Goal: Transaction & Acquisition: Purchase product/service

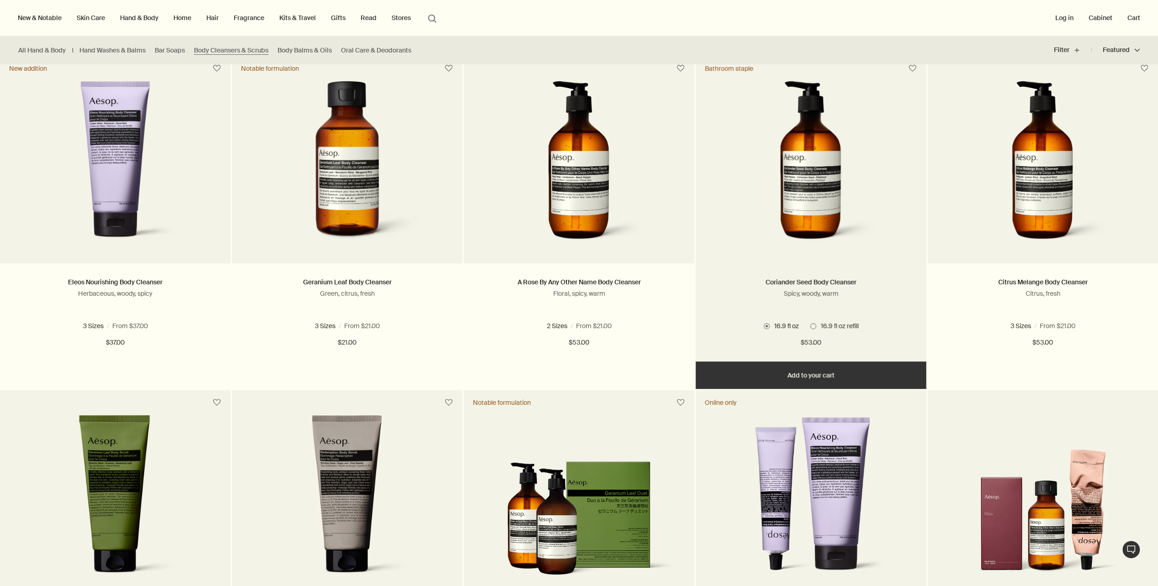
scroll to position [137, 0]
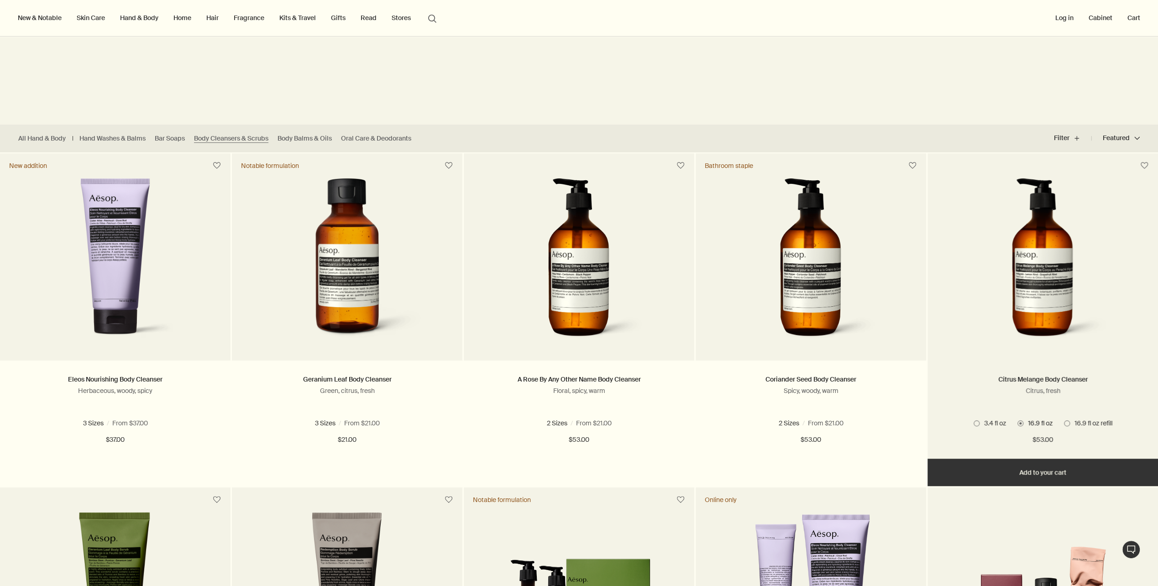
click at [1036, 298] on img at bounding box center [1042, 262] width 136 height 169
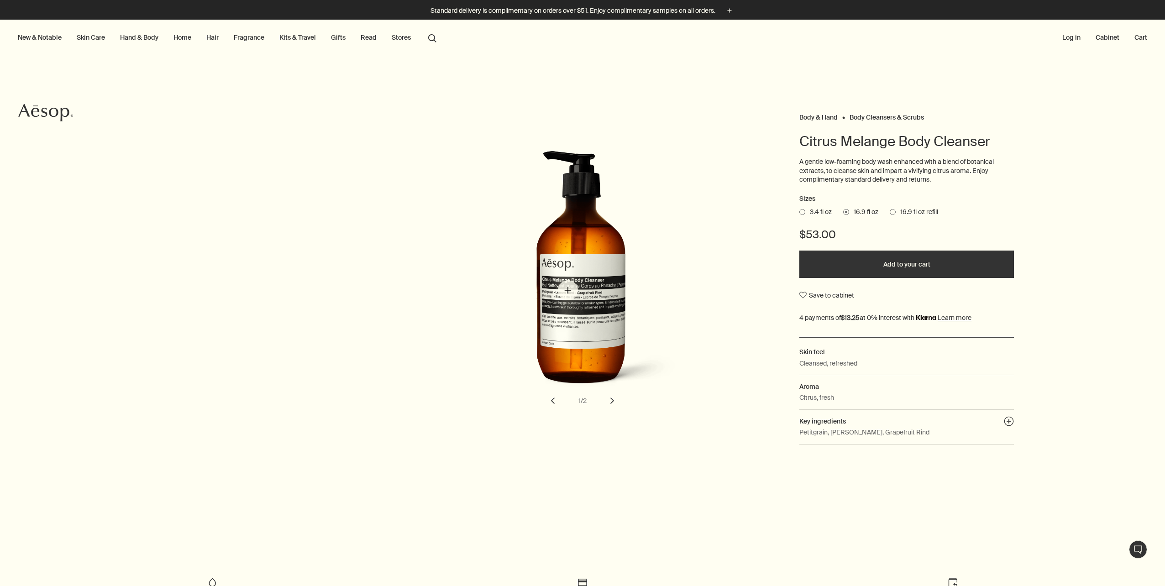
click at [568, 290] on img "Citrus Melange Body Cleanser" at bounding box center [584, 275] width 201 height 249
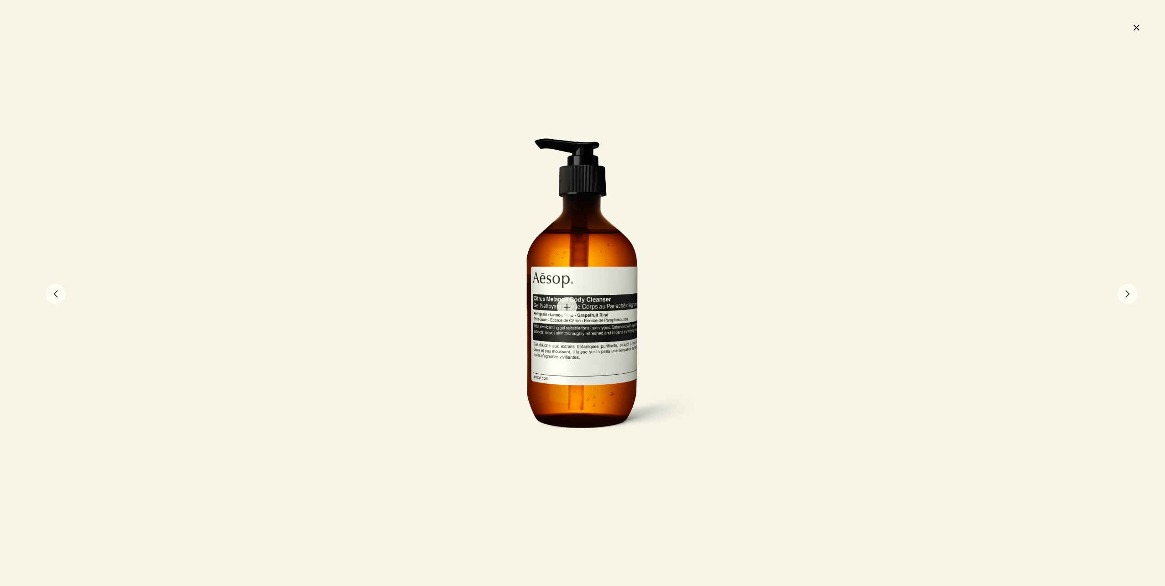
click at [567, 307] on div at bounding box center [582, 293] width 251 height 310
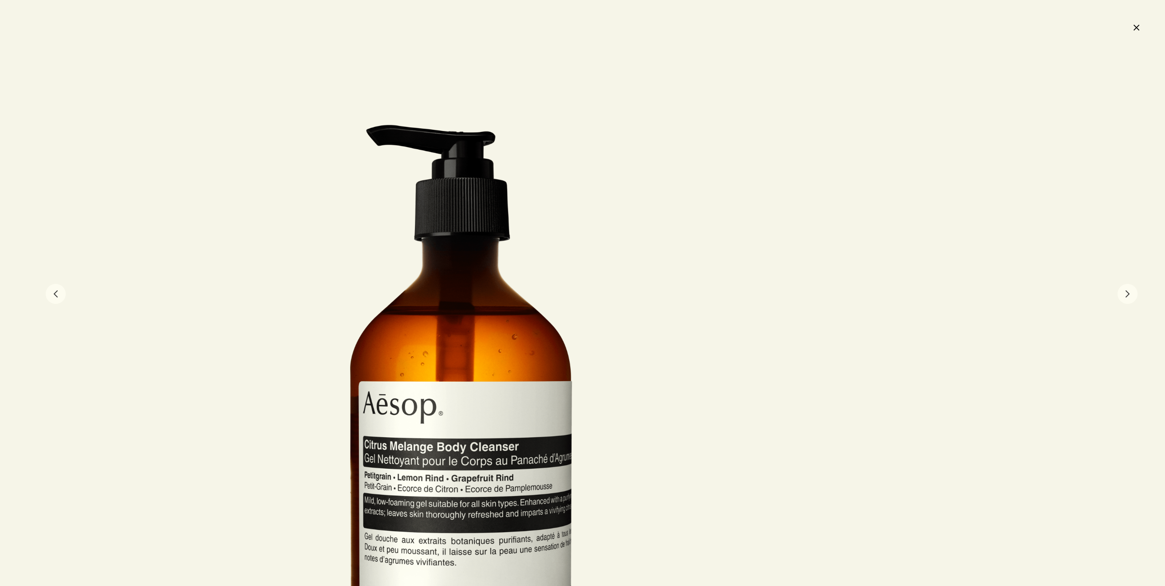
click at [1136, 27] on button "close" at bounding box center [1135, 28] width 11 height 16
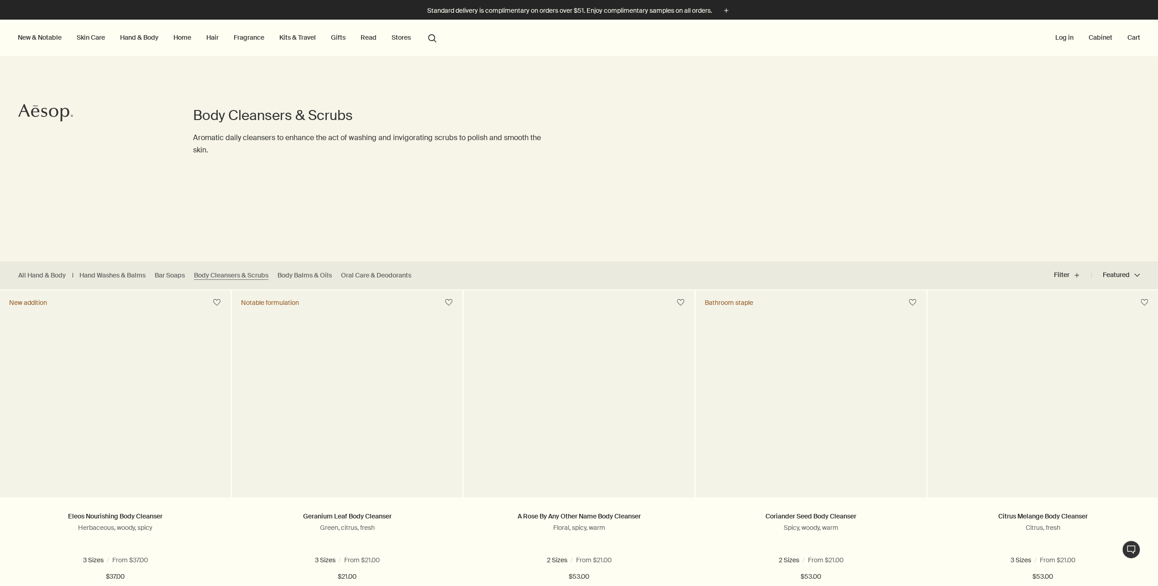
scroll to position [136, 0]
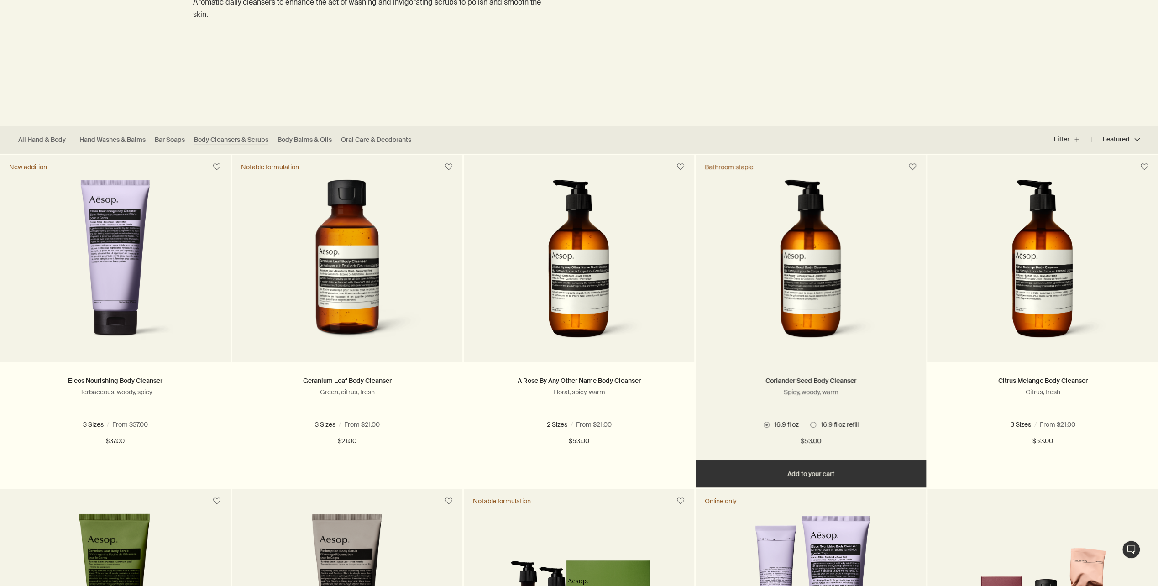
click at [811, 275] on img at bounding box center [810, 263] width 136 height 169
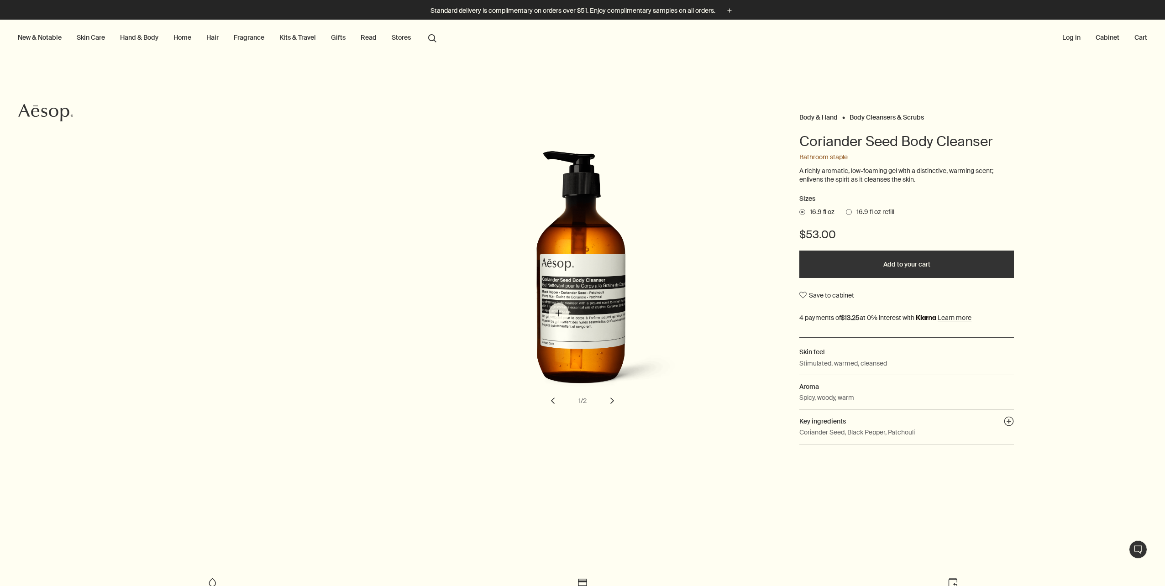
click at [558, 312] on img "Coriander Seed Body Cleanser" at bounding box center [584, 275] width 201 height 249
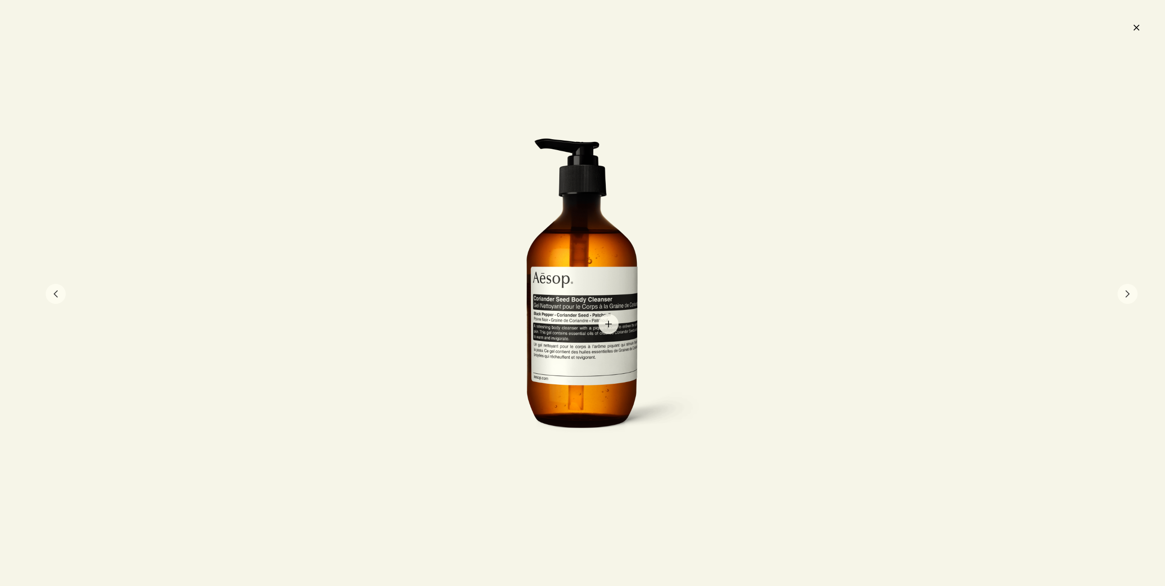
click at [608, 324] on div at bounding box center [582, 293] width 251 height 310
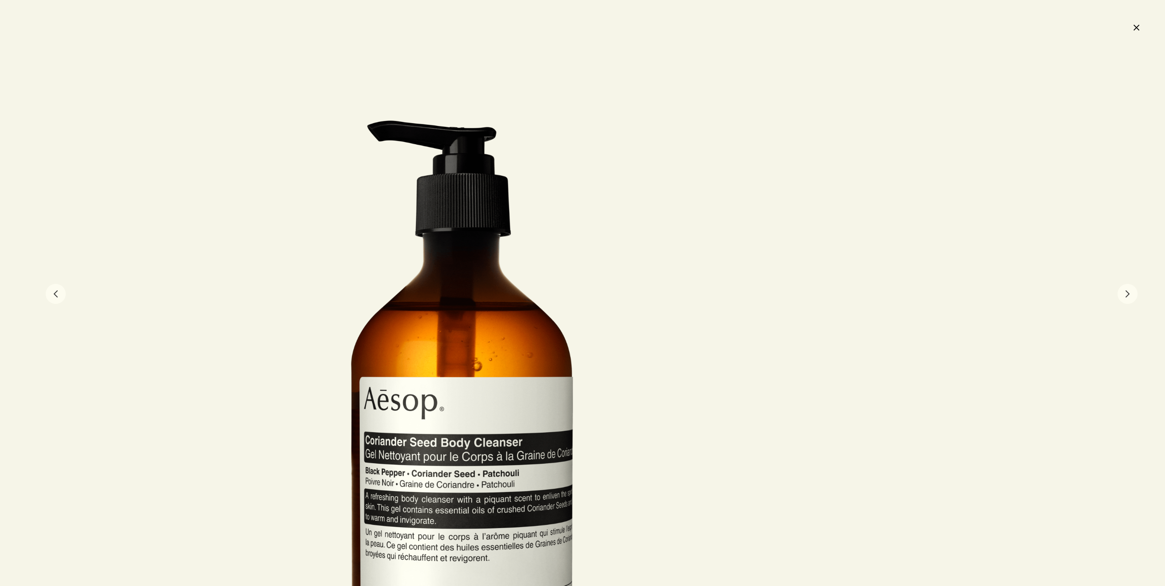
click at [1137, 28] on button "close" at bounding box center [1135, 28] width 11 height 16
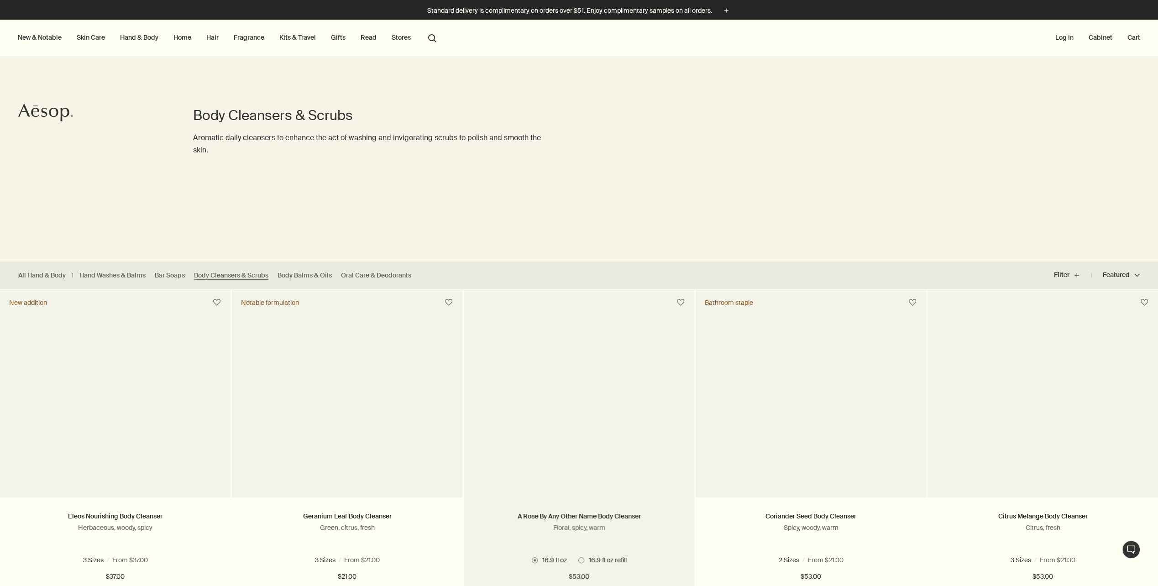
scroll to position [134, 0]
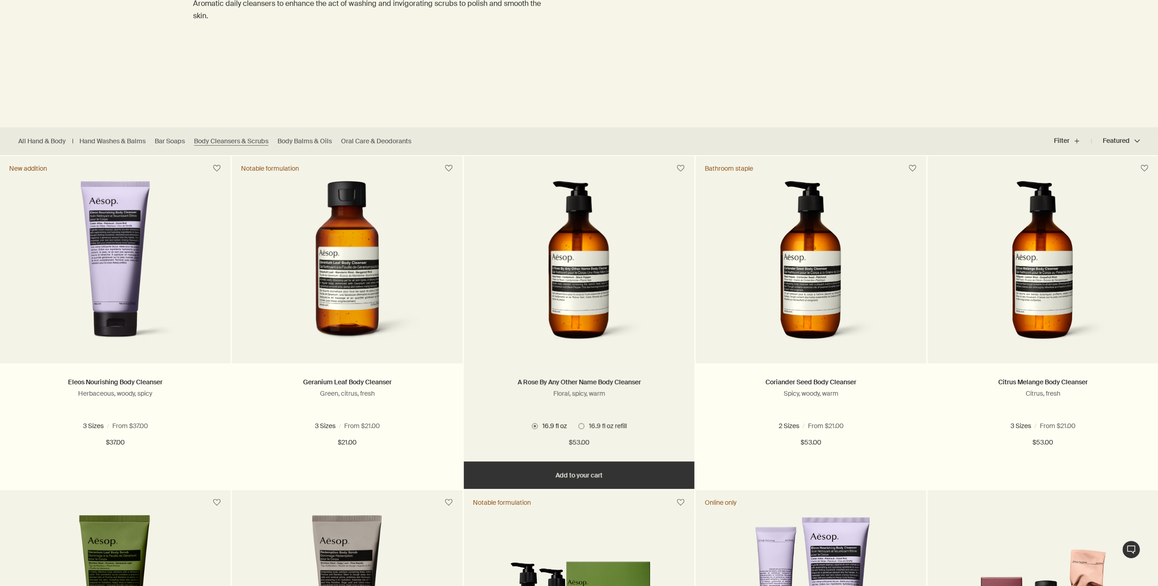
click at [590, 294] on img at bounding box center [579, 265] width 136 height 169
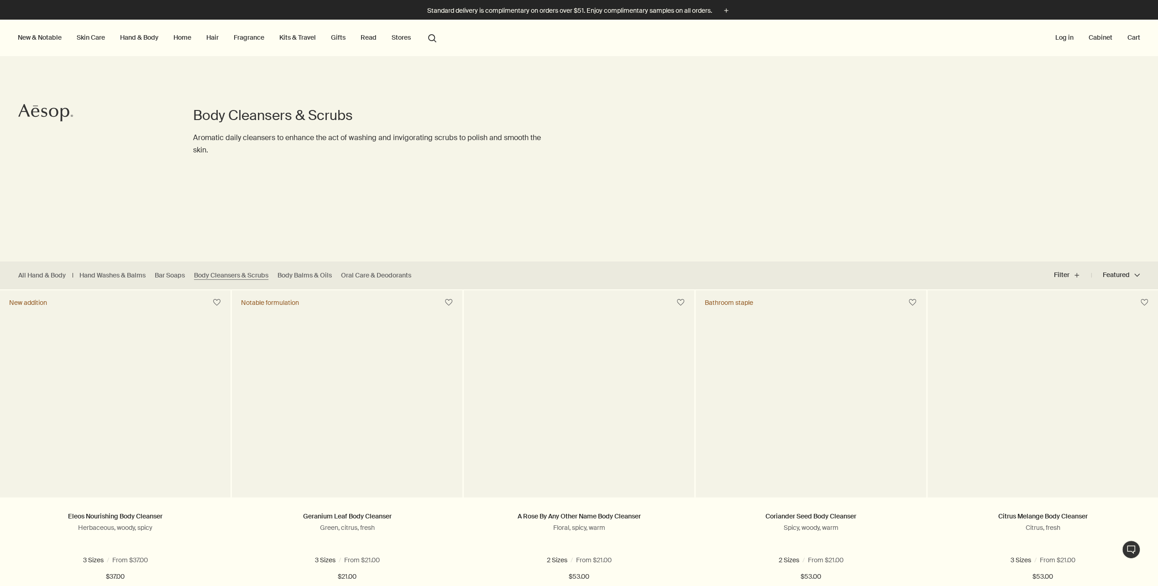
scroll to position [133, 0]
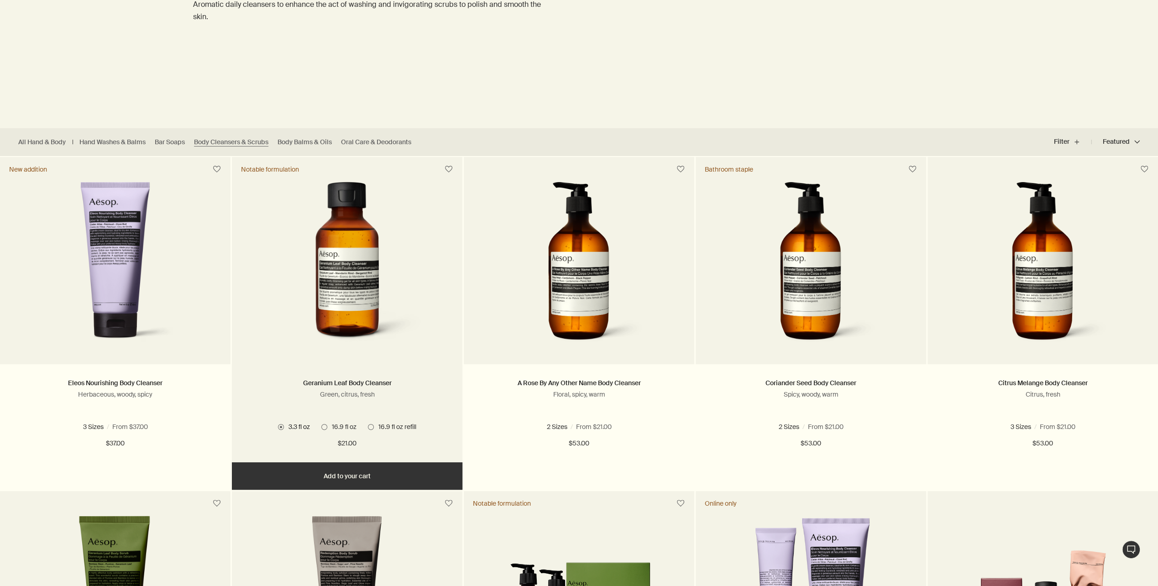
click at [354, 292] on img at bounding box center [347, 266] width 166 height 169
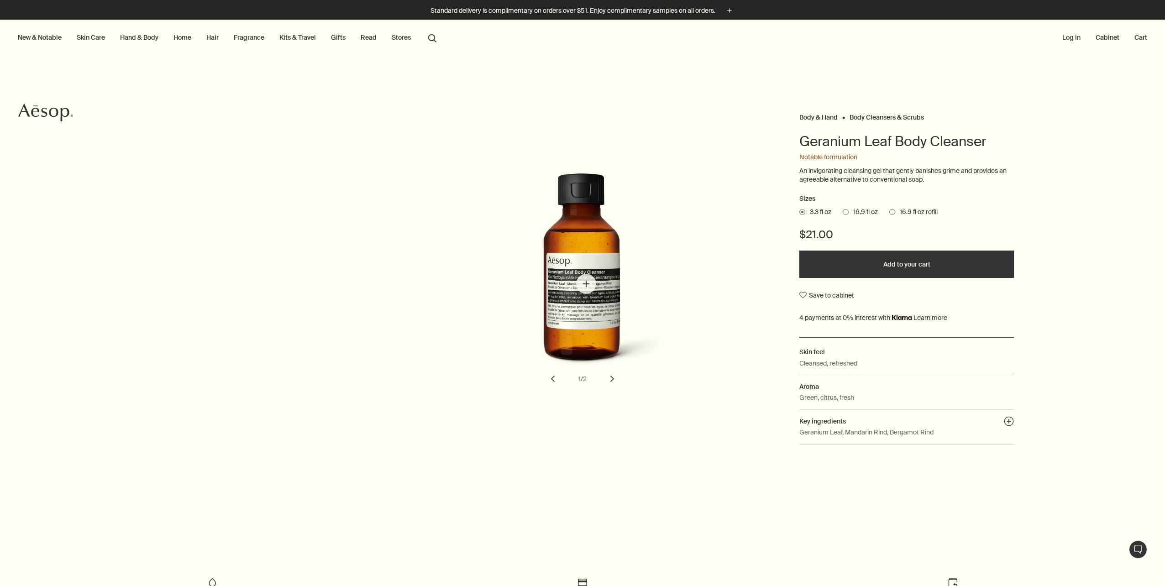
click at [583, 285] on img "Geranium Leaf Body Cleanser" at bounding box center [584, 275] width 201 height 204
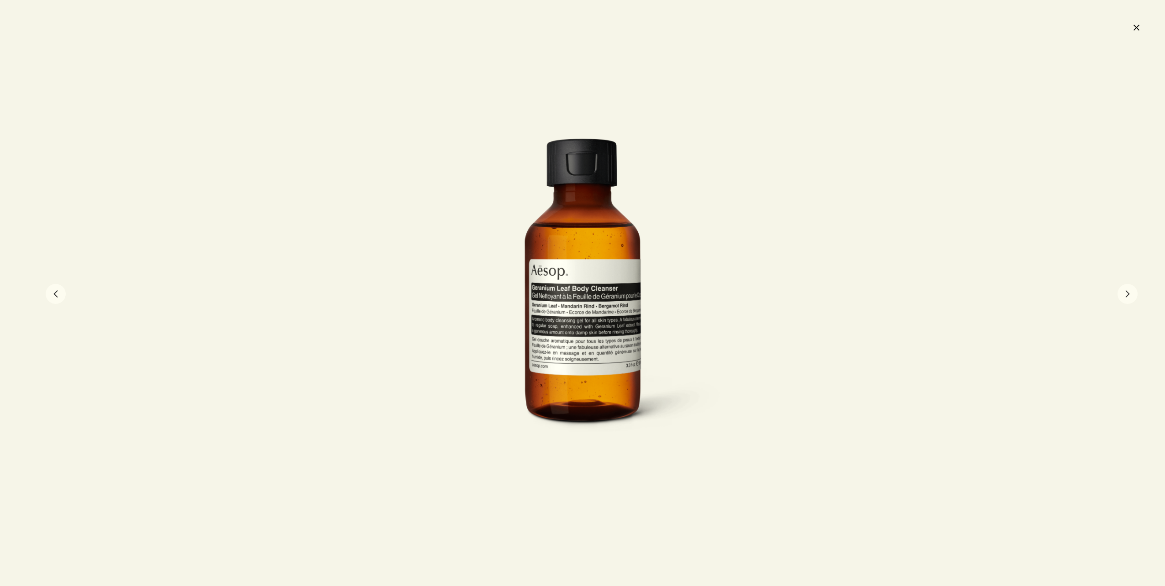
click at [1136, 28] on button "close" at bounding box center [1135, 28] width 11 height 16
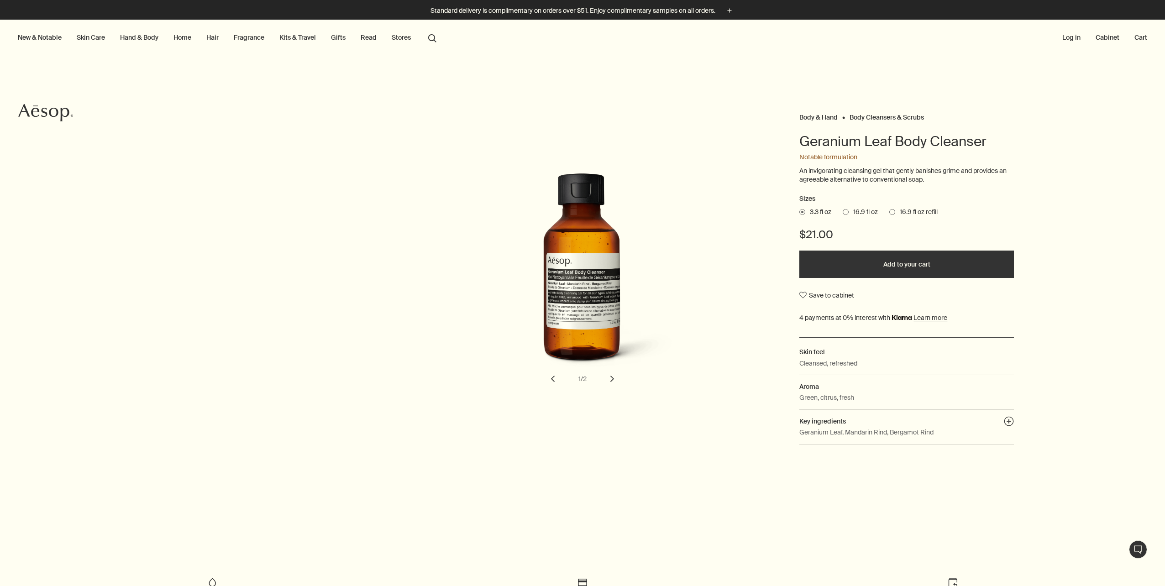
click at [842, 211] on span at bounding box center [845, 212] width 6 height 6
click at [842, 211] on input "16.9 fl oz" at bounding box center [842, 211] width 0 height 6
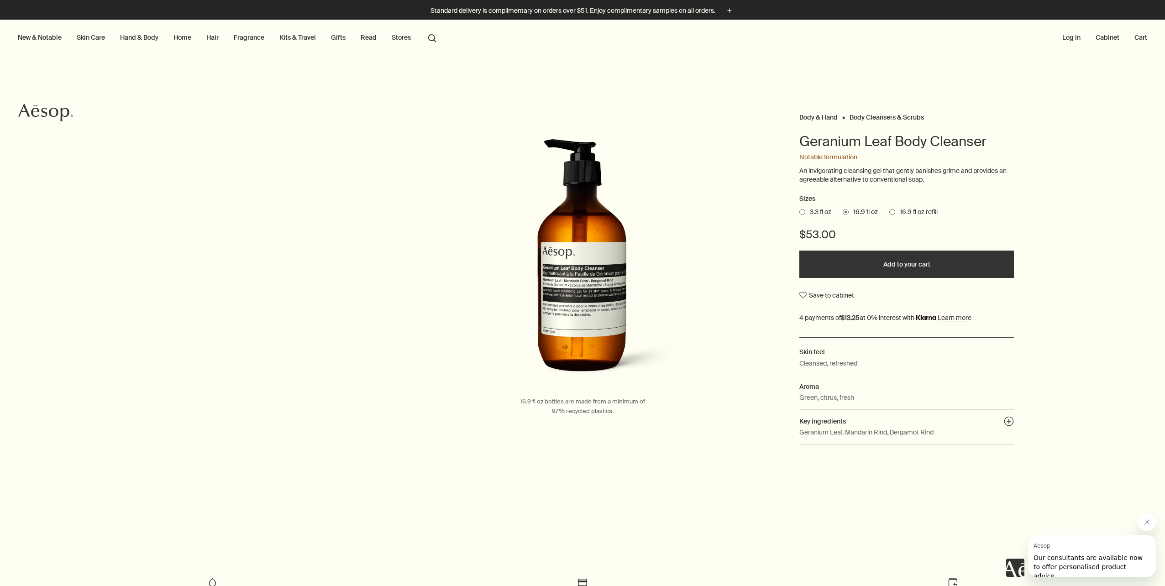
click at [395, 36] on button "Stores" at bounding box center [401, 37] width 23 height 12
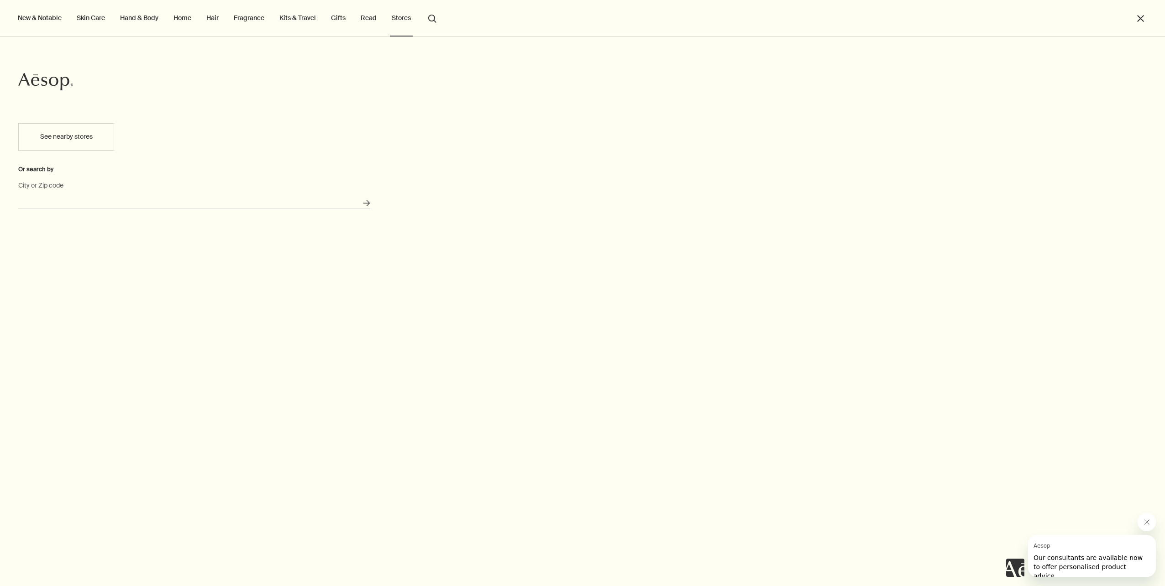
click at [78, 197] on input "City or Zip code" at bounding box center [194, 202] width 352 height 14
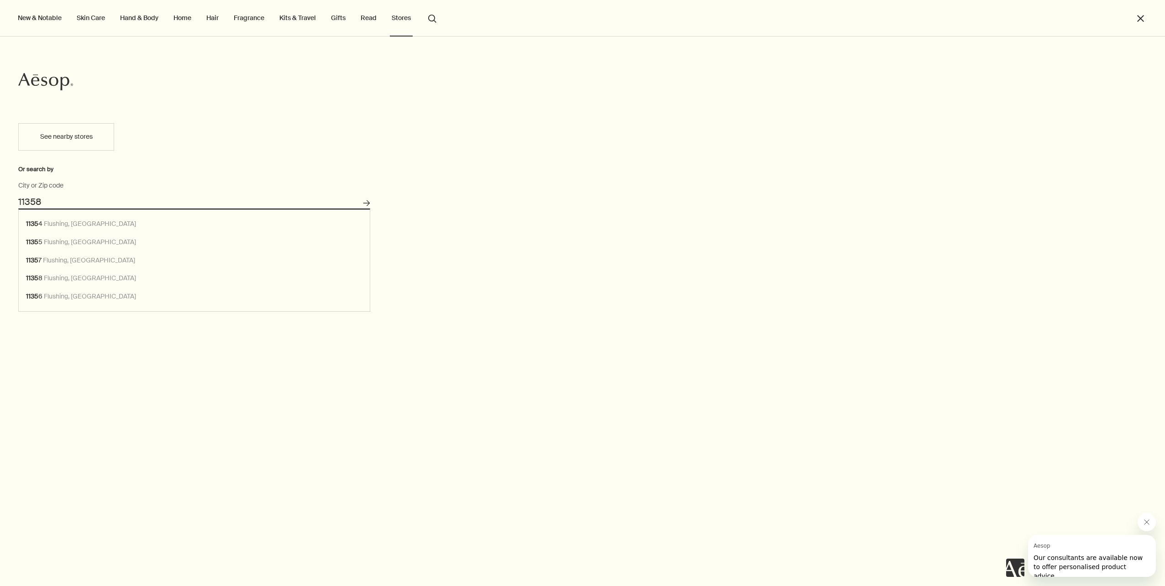
click at [359, 196] on button "Search for stores" at bounding box center [366, 203] width 15 height 15
type input "Flushing, NY 11358"
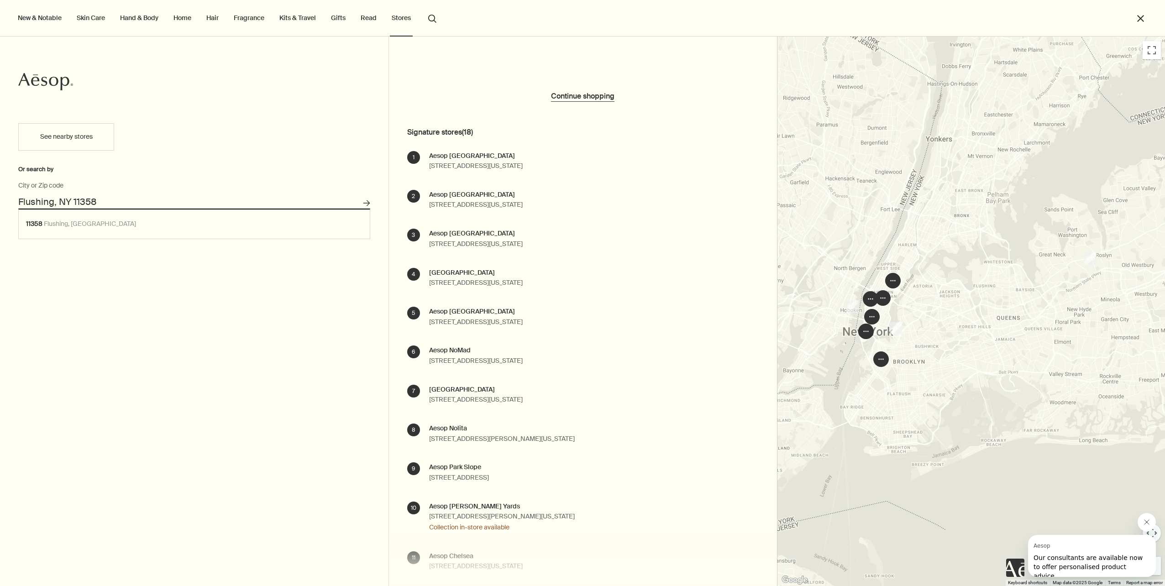
click at [1087, 259] on img "20" at bounding box center [1090, 258] width 12 height 12
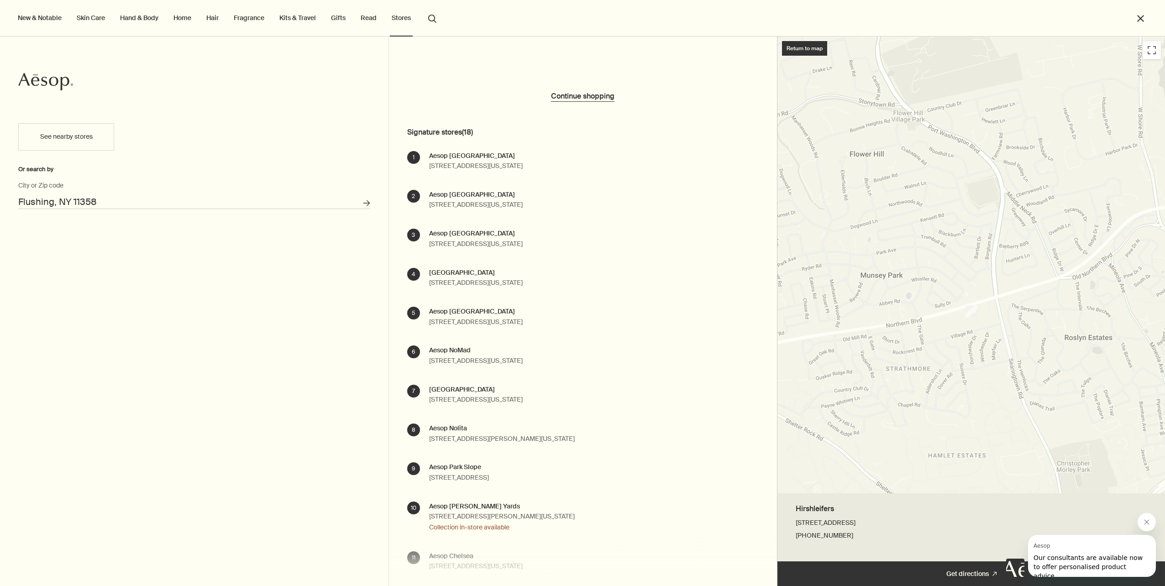
click at [970, 310] on div at bounding box center [971, 265] width 388 height 457
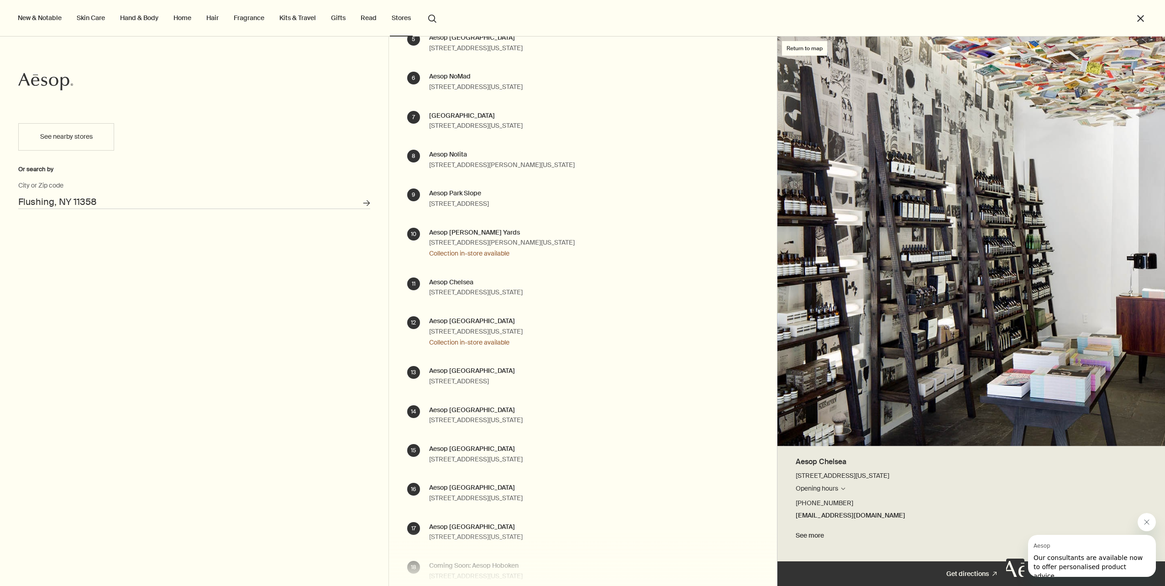
scroll to position [502, 0]
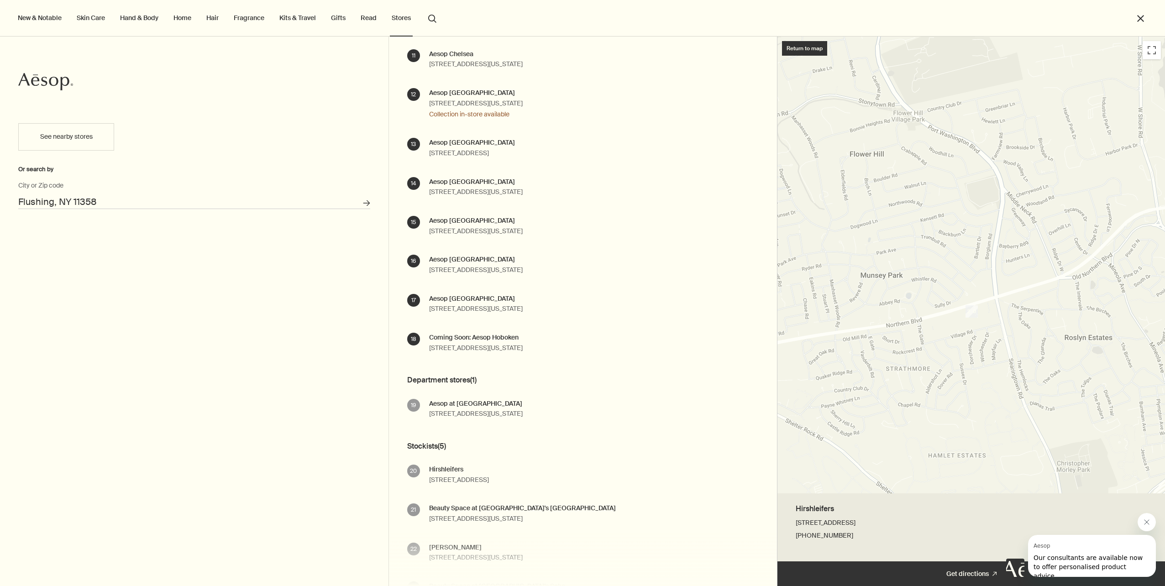
click at [489, 475] on div "Hirshleifers 2080 Northern Blvd, Manhassett, NY 11030 +1 855 411 2080" at bounding box center [459, 475] width 60 height 21
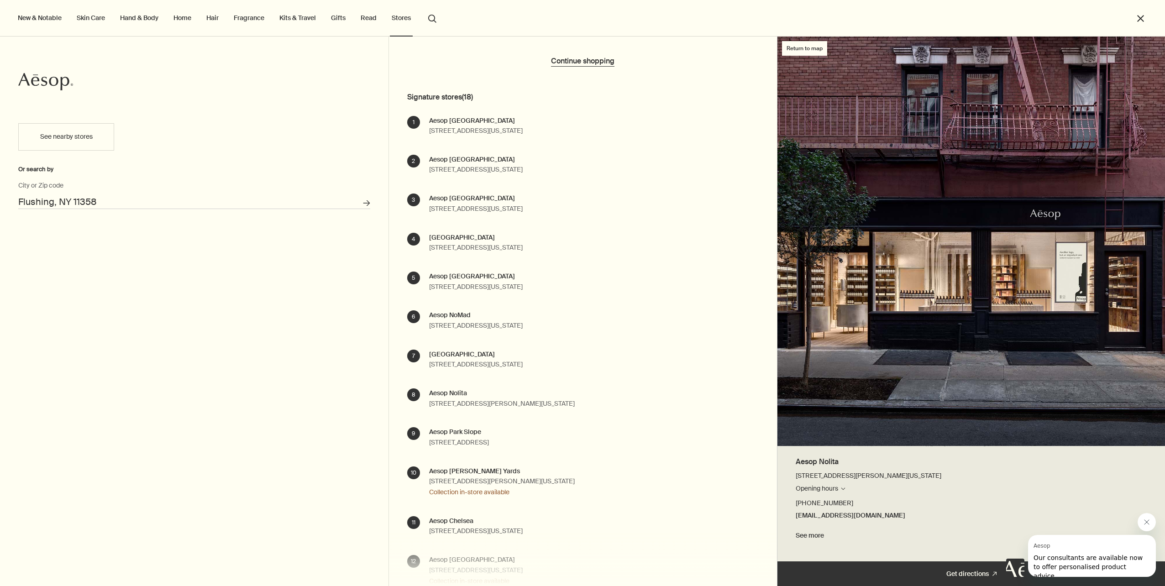
scroll to position [0, 0]
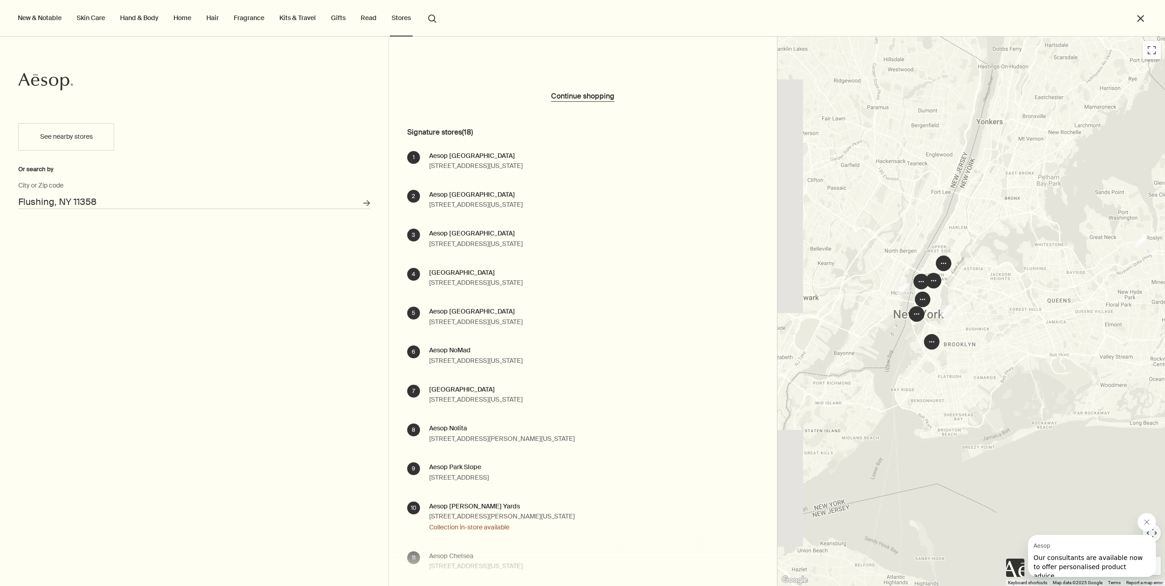
drag, startPoint x: 916, startPoint y: 310, endPoint x: 965, endPoint y: 294, distance: 51.9
click at [965, 294] on div at bounding box center [971, 311] width 388 height 549
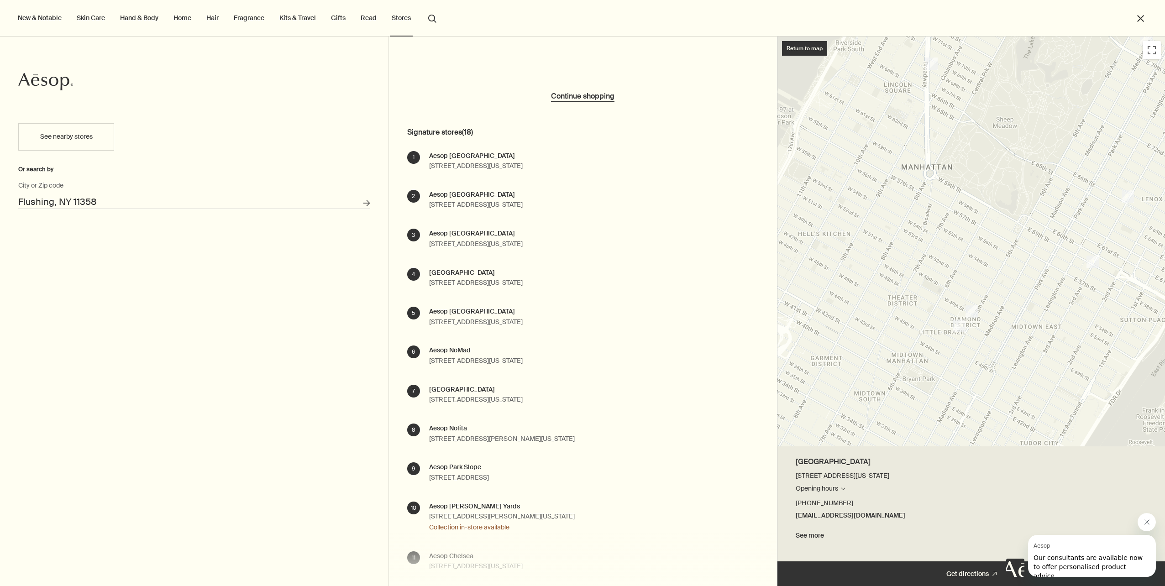
drag, startPoint x: 998, startPoint y: 371, endPoint x: 992, endPoint y: 193, distance: 178.1
click at [992, 193] on div at bounding box center [971, 242] width 388 height 410
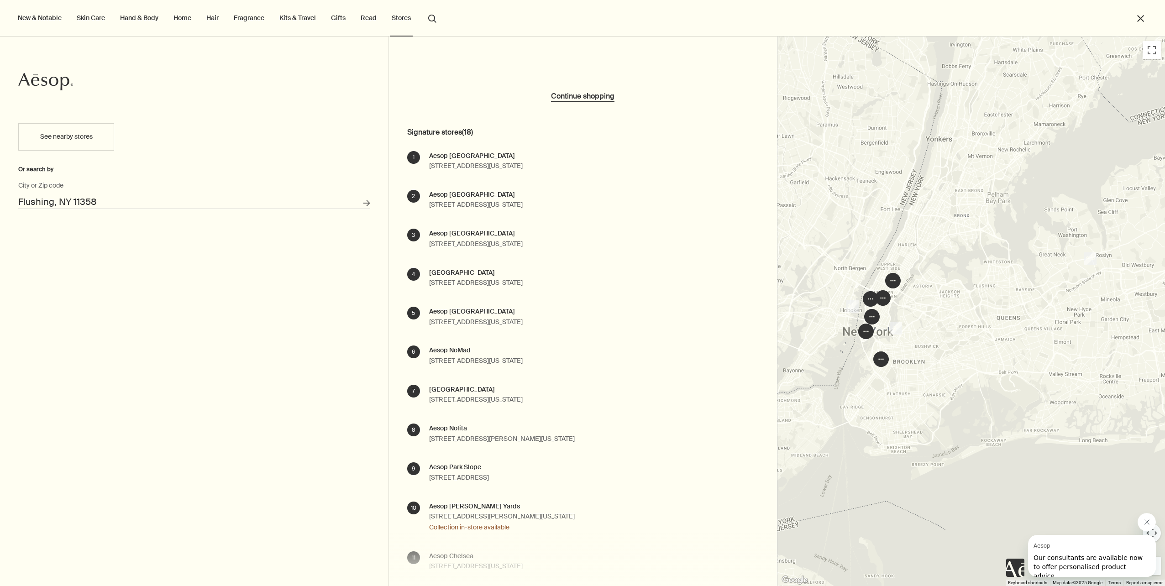
click at [1145, 521] on icon "Close message from Aesop" at bounding box center [1146, 521] width 7 height 7
click at [1153, 52] on div "New & Notable Skin Care Hand & Body Home Hair Fragrance Kits & Travel Gifts Rea…" at bounding box center [582, 38] width 1165 height 37
click at [1149, 51] on div "New & Notable Skin Care Hand & Body Home Hair Fragrance Kits & Travel Gifts Rea…" at bounding box center [582, 38] width 1165 height 37
click at [888, 313] on div at bounding box center [971, 311] width 388 height 549
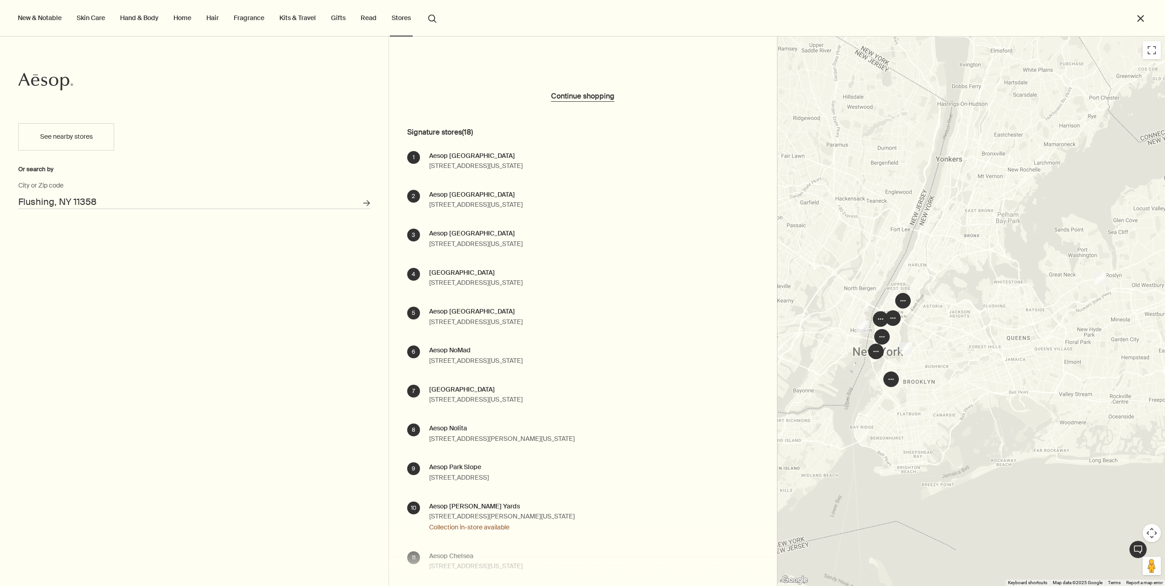
drag, startPoint x: 930, startPoint y: 308, endPoint x: 913, endPoint y: 322, distance: 22.0
click at [920, 322] on div at bounding box center [971, 311] width 388 height 549
click at [1152, 529] on button "Map camera controls" at bounding box center [1151, 533] width 18 height 18
click at [1128, 509] on button "Zoom in" at bounding box center [1128, 510] width 18 height 18
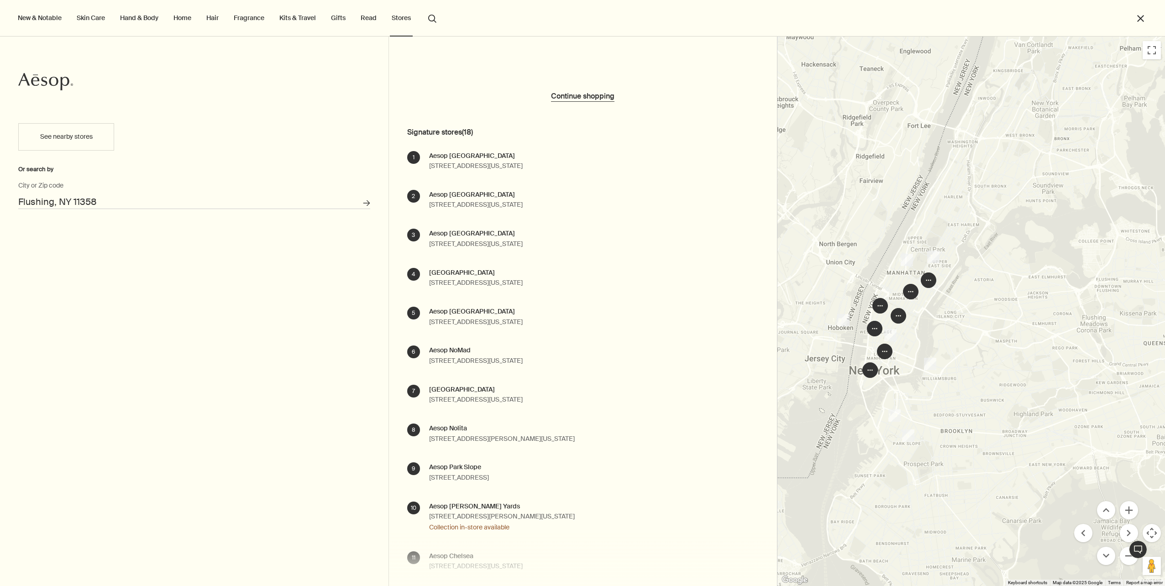
drag, startPoint x: 861, startPoint y: 376, endPoint x: 950, endPoint y: 357, distance: 91.5
click at [950, 357] on div at bounding box center [971, 311] width 388 height 549
click at [1127, 505] on button "Zoom in" at bounding box center [1128, 510] width 18 height 18
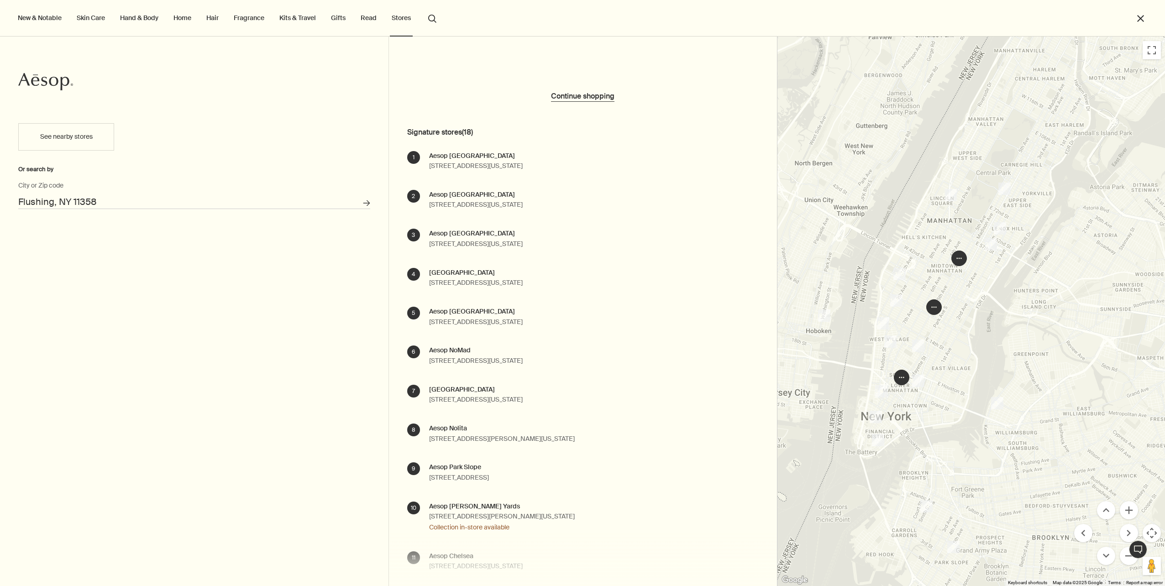
drag, startPoint x: 860, startPoint y: 341, endPoint x: 967, endPoint y: 328, distance: 108.1
click at [967, 328] on div at bounding box center [971, 311] width 388 height 549
click at [1133, 512] on button "Zoom in" at bounding box center [1128, 510] width 18 height 18
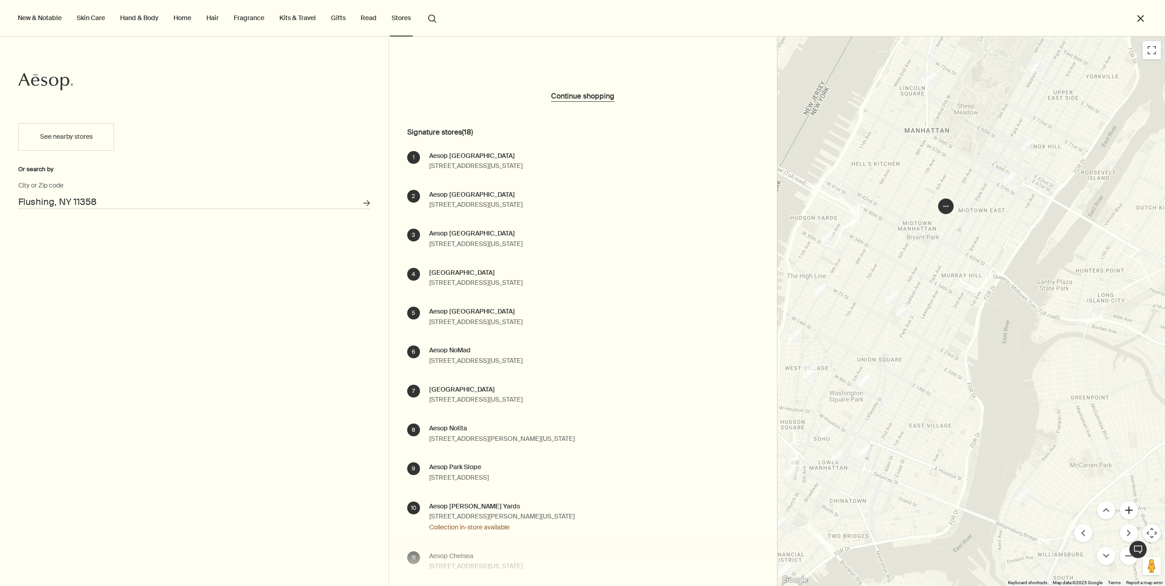
drag, startPoint x: 1130, startPoint y: 513, endPoint x: 1073, endPoint y: 460, distance: 78.1
click at [1130, 513] on button "Zoom in" at bounding box center [1128, 510] width 18 height 18
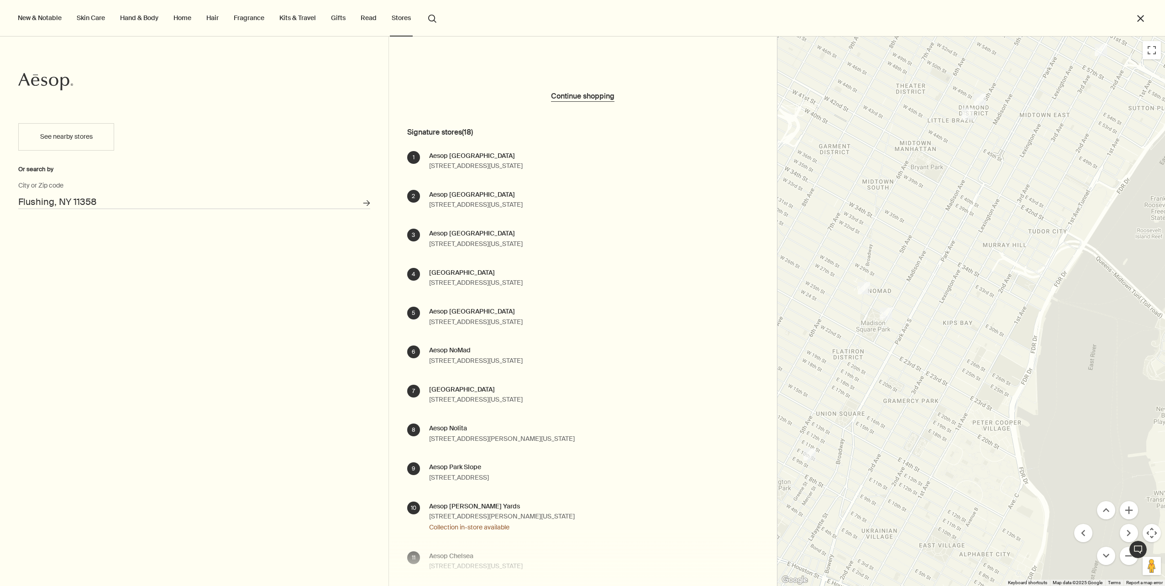
drag, startPoint x: 862, startPoint y: 353, endPoint x: 914, endPoint y: 358, distance: 52.2
click at [914, 358] on div at bounding box center [971, 311] width 388 height 549
click at [1129, 508] on button "Zoom in" at bounding box center [1128, 510] width 18 height 18
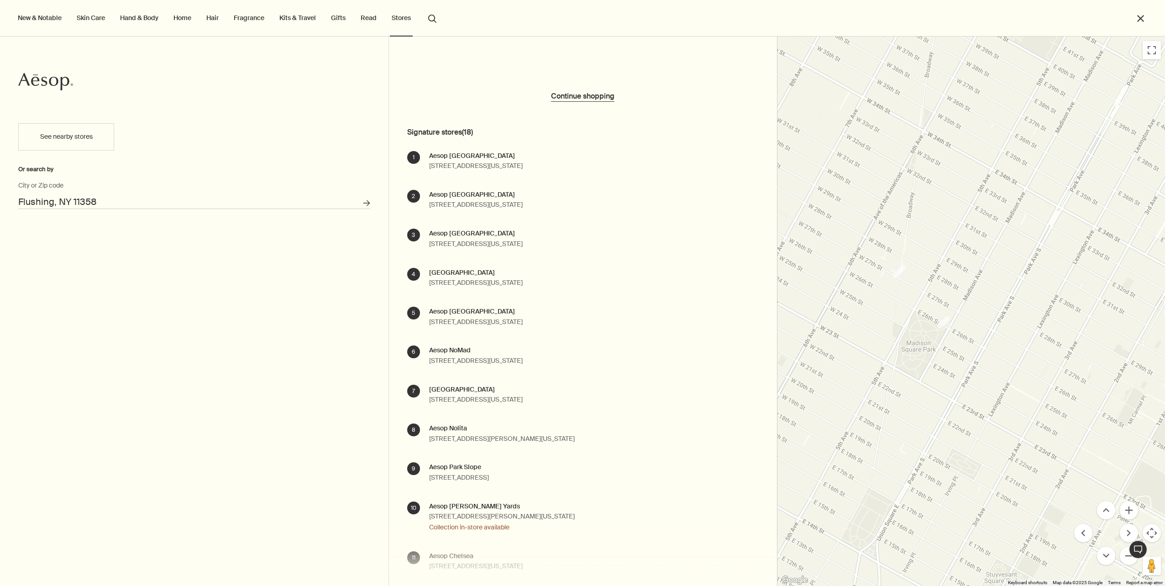
drag, startPoint x: 827, startPoint y: 374, endPoint x: 972, endPoint y: 381, distance: 144.8
click at [972, 381] on div at bounding box center [971, 311] width 388 height 549
click at [1128, 508] on button "Zoom in" at bounding box center [1128, 510] width 18 height 18
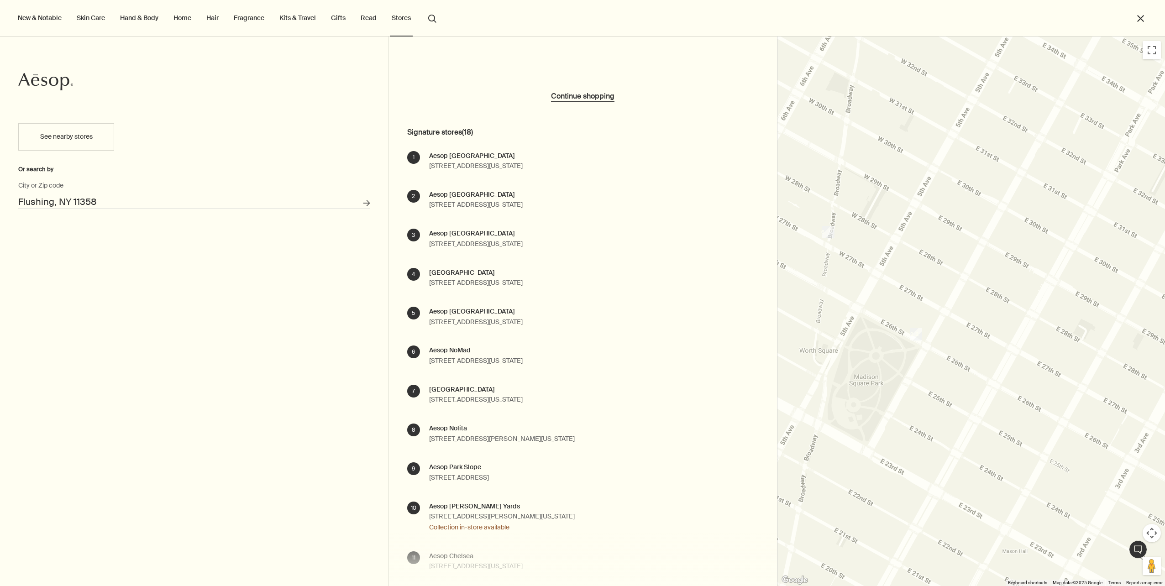
click at [916, 334] on img "22" at bounding box center [915, 334] width 12 height 12
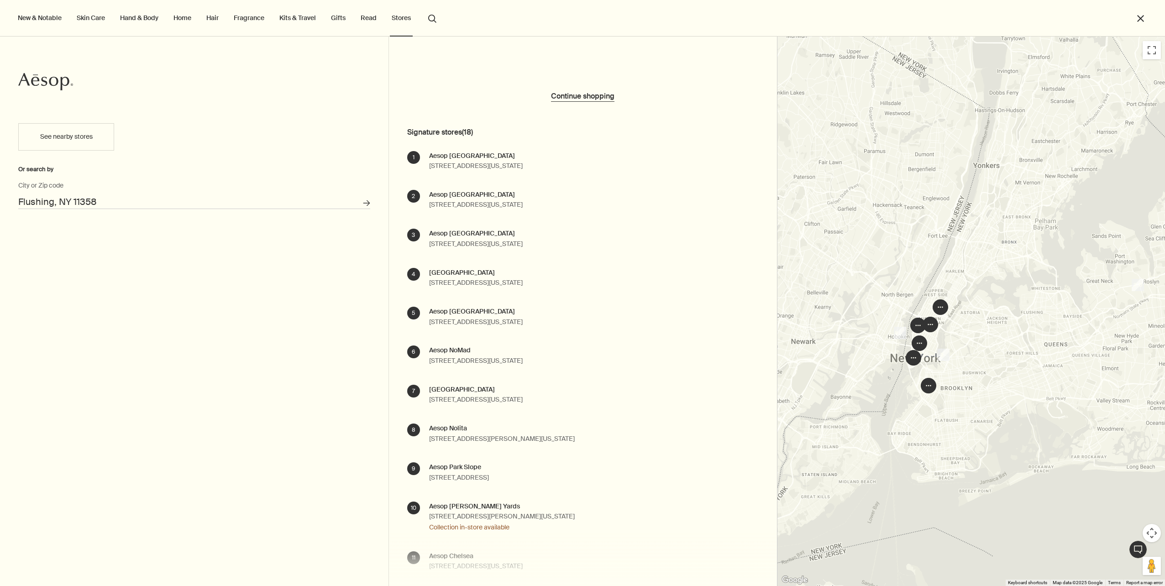
drag, startPoint x: 974, startPoint y: 331, endPoint x: 1033, endPoint y: 354, distance: 63.7
click at [1033, 354] on div "To navigate, press the arrow keys." at bounding box center [971, 311] width 388 height 549
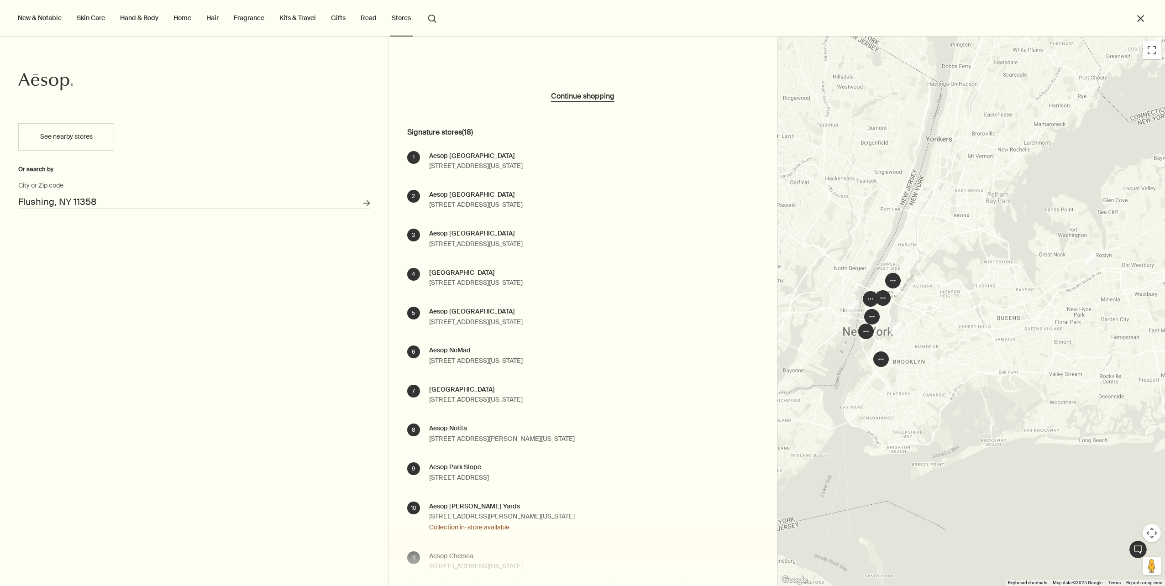
click at [211, 19] on link "Hair" at bounding box center [212, 18] width 16 height 12
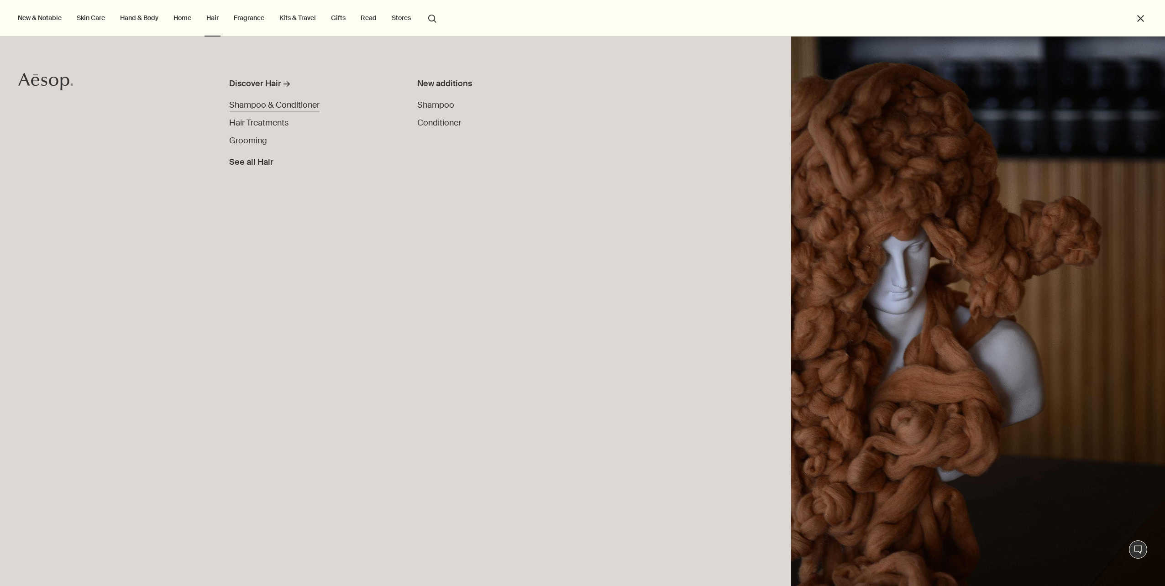
click at [276, 107] on span "Shampoo & Conditioner" at bounding box center [274, 104] width 90 height 11
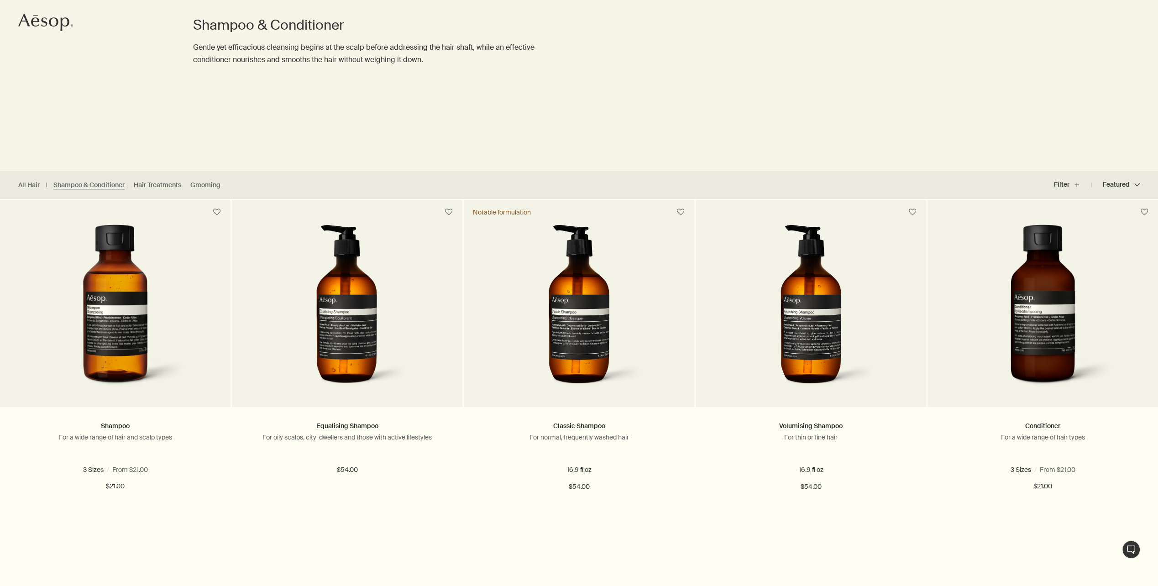
scroll to position [91, 0]
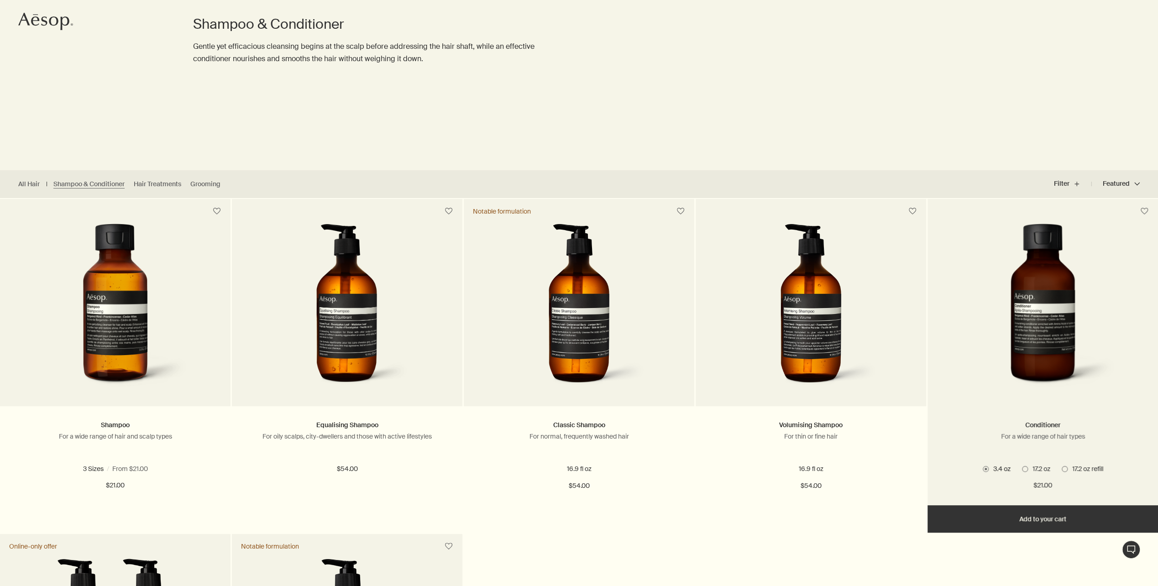
click at [1025, 468] on span at bounding box center [1025, 469] width 6 height 6
click at [1022, 556] on input "17.2 oz" at bounding box center [1022, 559] width 0 height 6
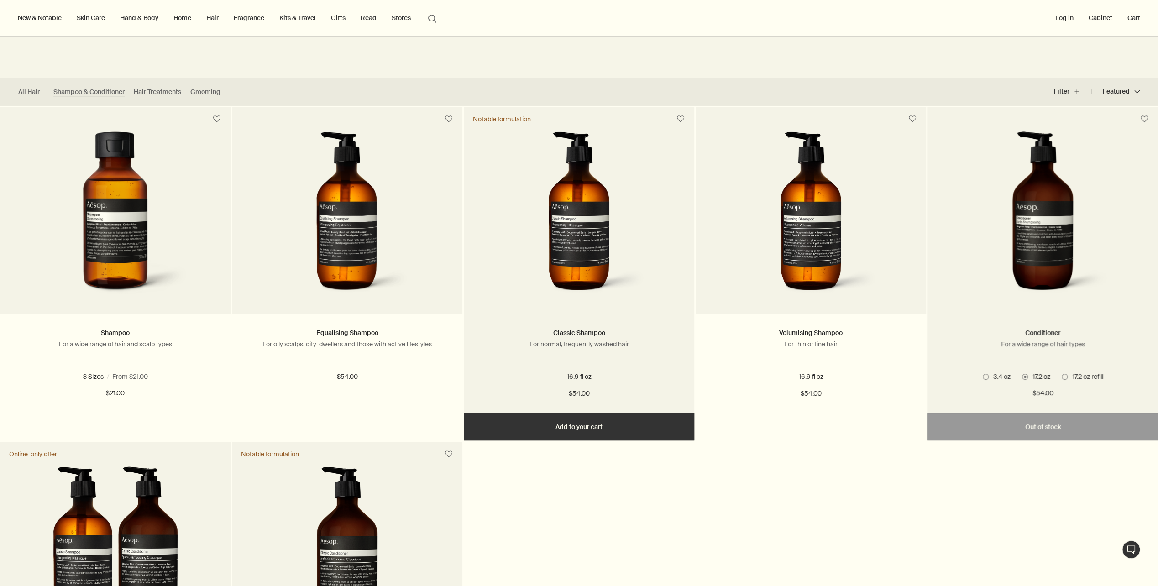
scroll to position [183, 0]
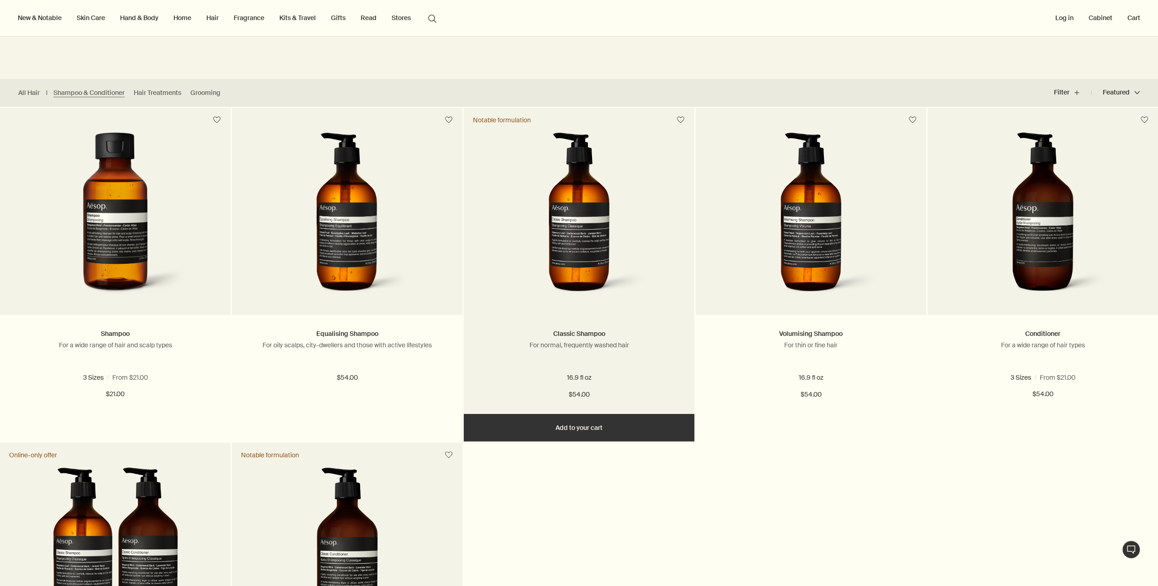
click at [580, 266] on img at bounding box center [579, 216] width 136 height 169
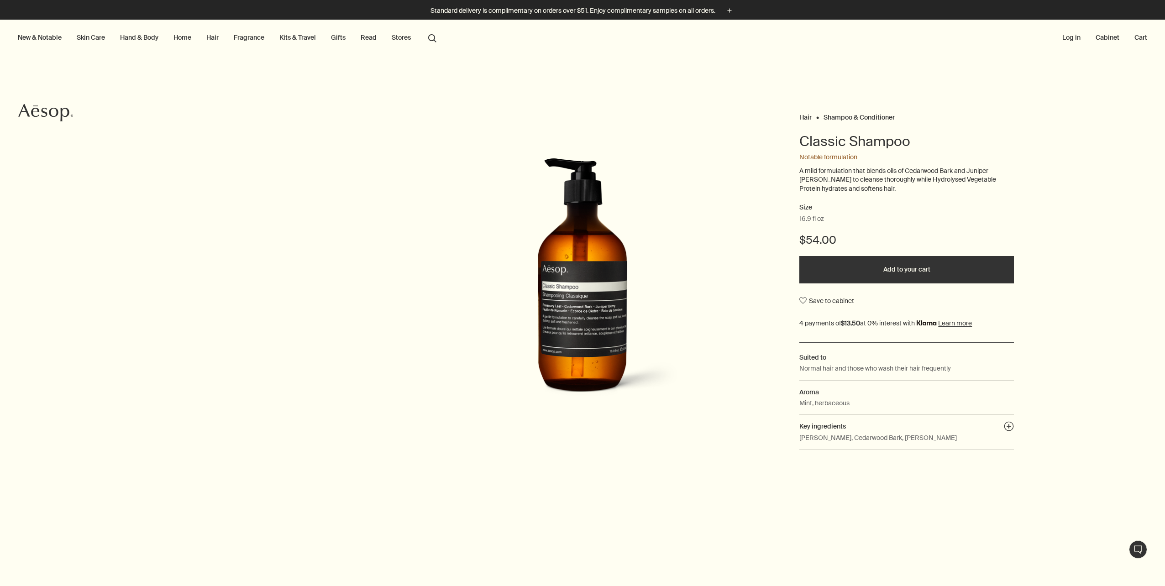
click at [601, 297] on img at bounding box center [582, 282] width 201 height 249
click at [686, 11] on p "Standard delivery is complimentary on orders over $51. Enjoy complimentary samp…" at bounding box center [572, 11] width 285 height 10
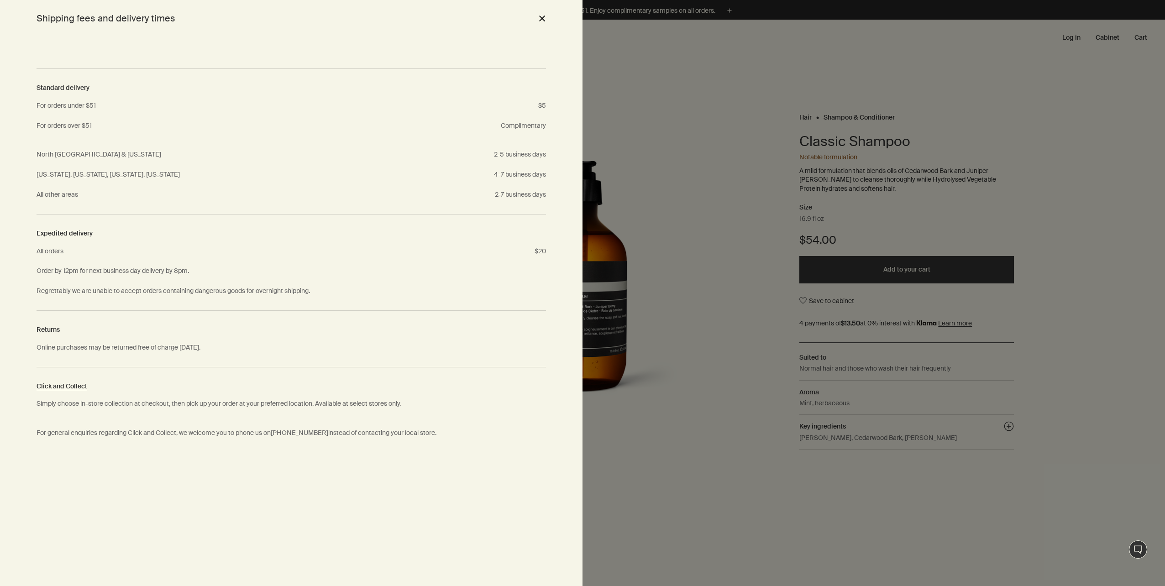
click at [543, 18] on button "close" at bounding box center [541, 18] width 11 height 16
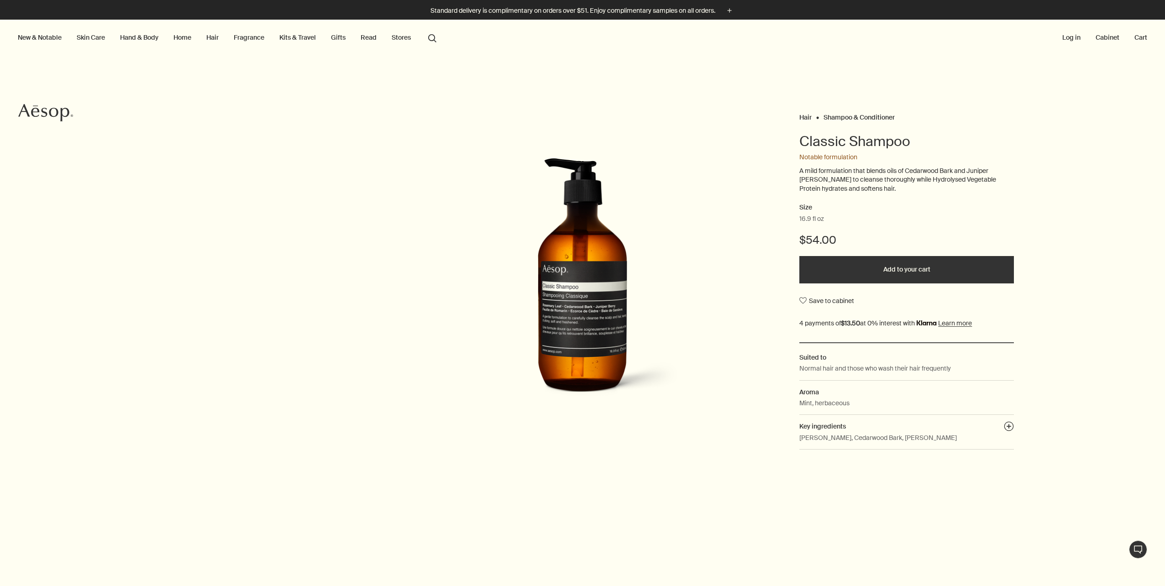
click at [921, 268] on button "Add to your cart" at bounding box center [906, 269] width 214 height 27
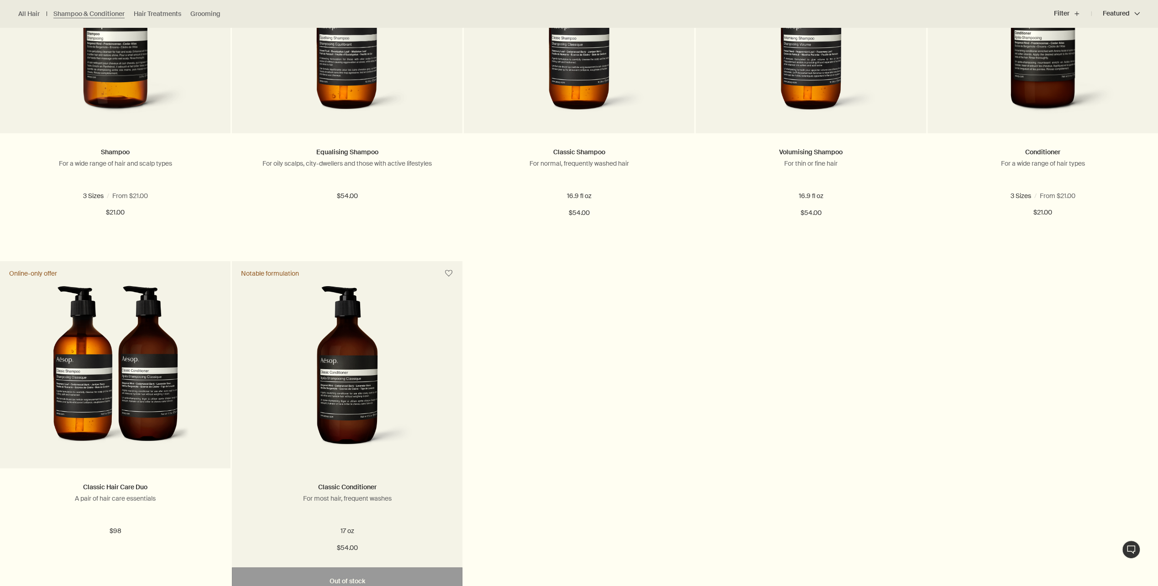
scroll to position [365, 0]
click at [397, 351] on img at bounding box center [347, 369] width 136 height 169
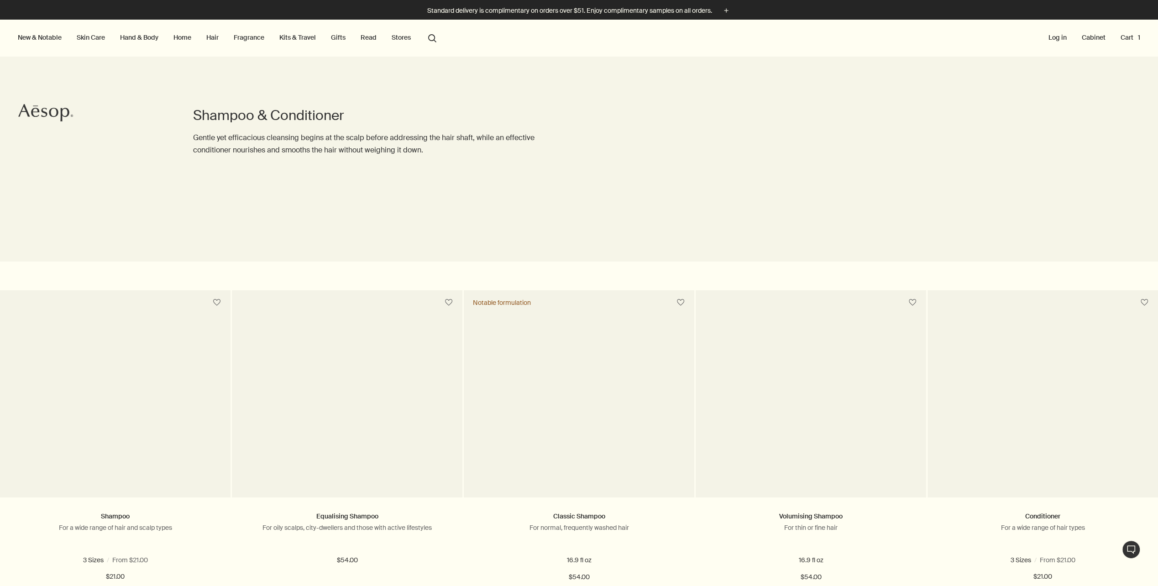
scroll to position [534, 0]
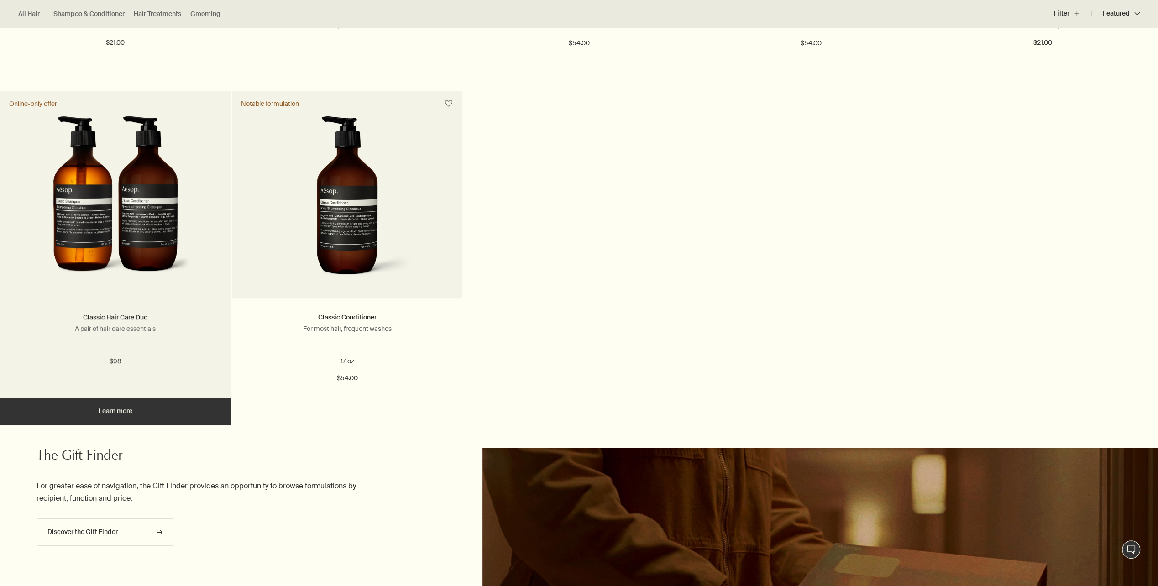
click at [161, 229] on img at bounding box center [115, 200] width 149 height 169
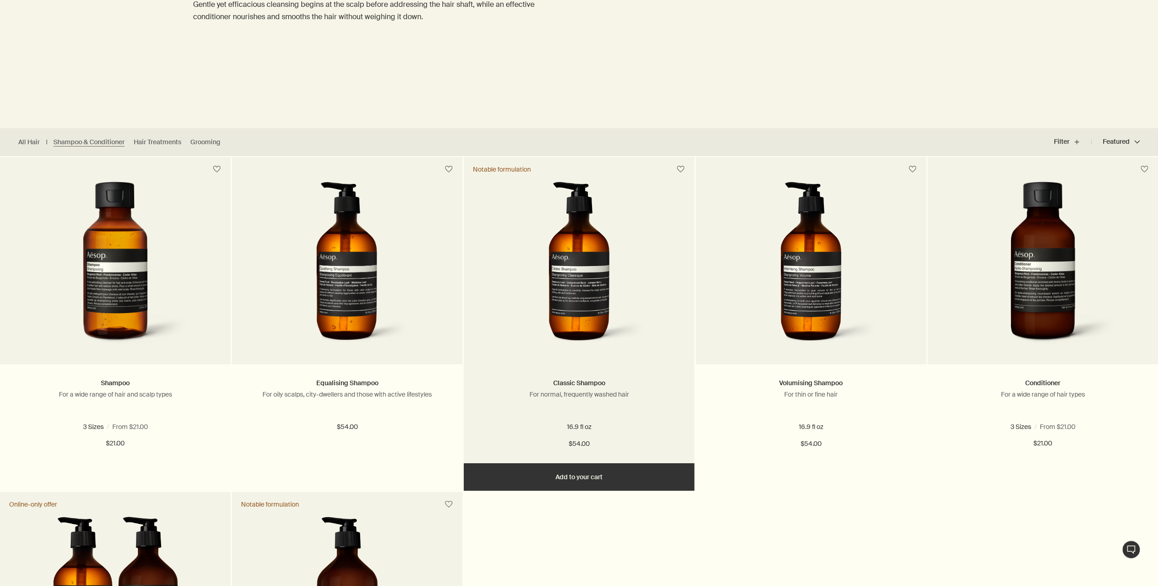
scroll to position [32, 0]
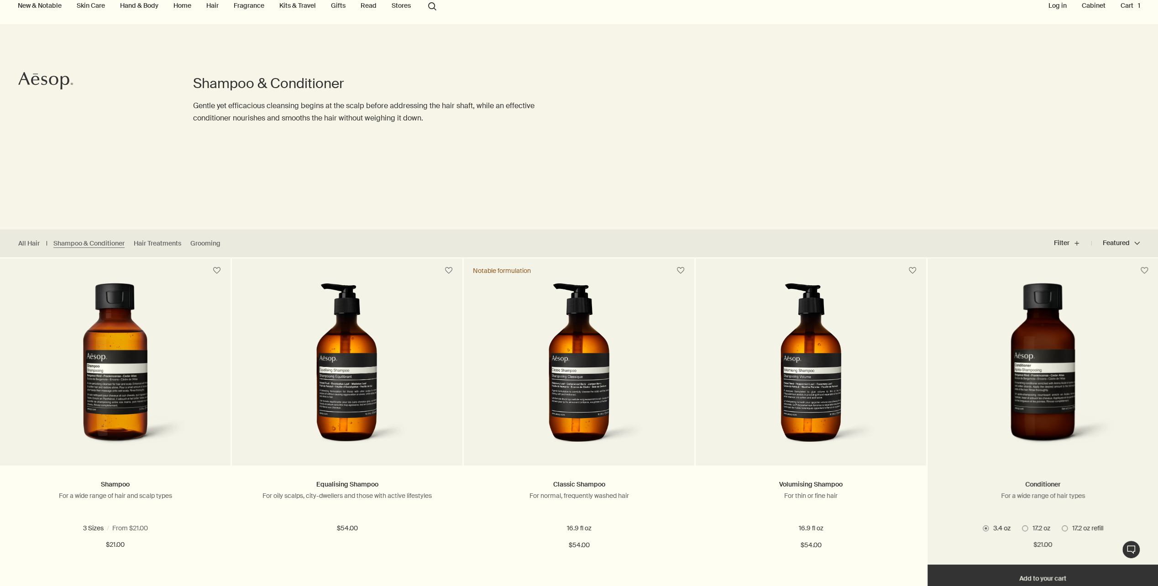
click at [1062, 393] on img at bounding box center [1042, 367] width 146 height 169
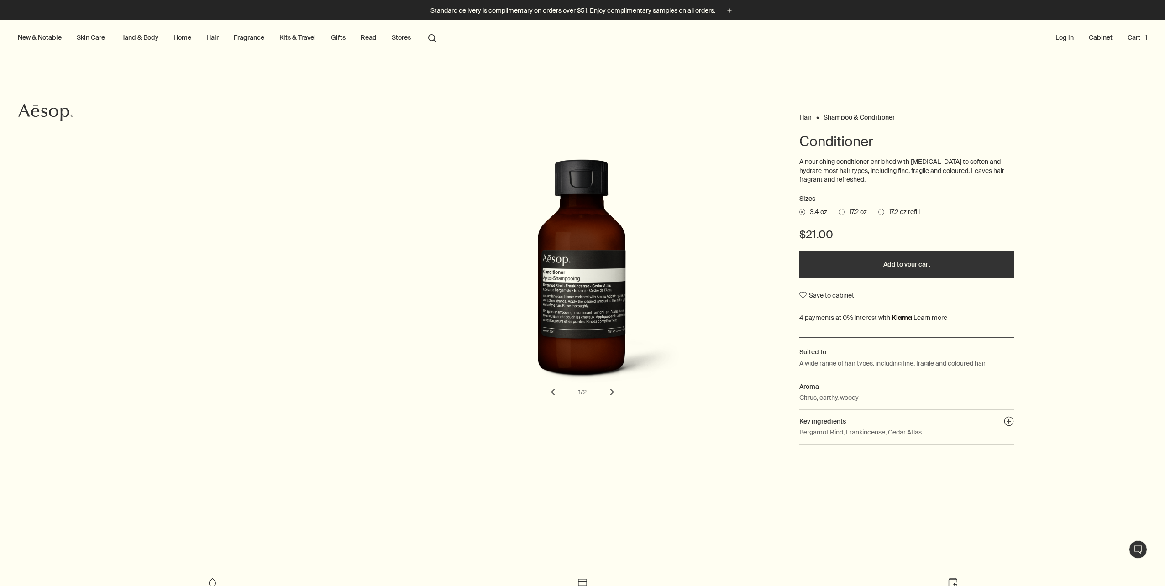
click at [838, 213] on span at bounding box center [841, 212] width 6 height 6
click at [838, 213] on input "17.2 oz" at bounding box center [838, 211] width 0 height 6
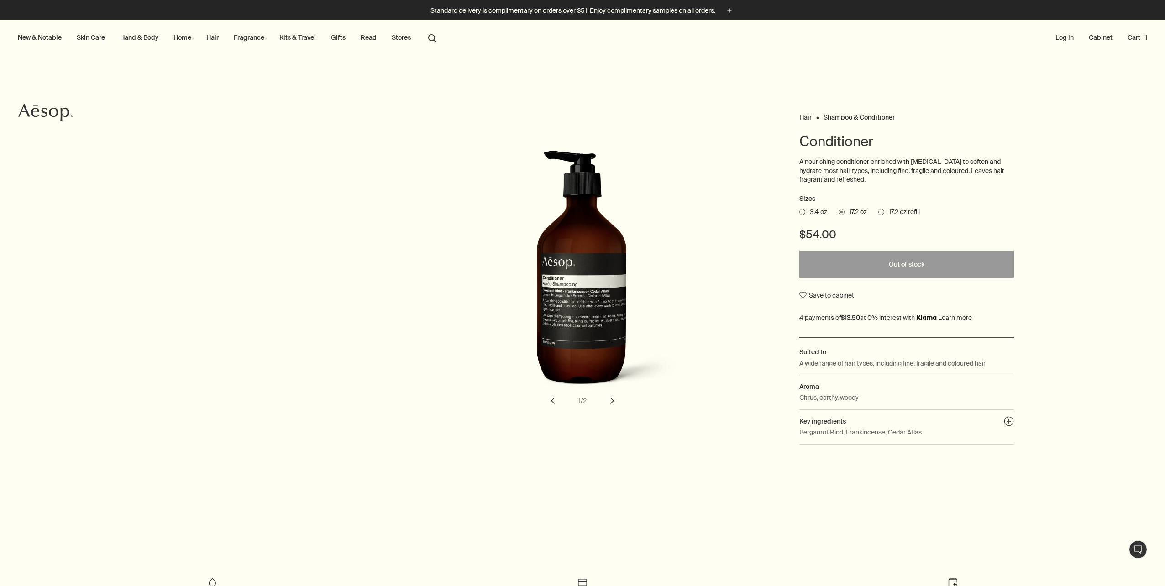
click at [878, 212] on span at bounding box center [881, 212] width 6 height 6
click at [878, 212] on input "17.2 oz refill" at bounding box center [878, 211] width 0 height 6
click at [799, 213] on span at bounding box center [802, 212] width 6 height 6
click at [799, 213] on input "3.4 oz" at bounding box center [799, 211] width 0 height 6
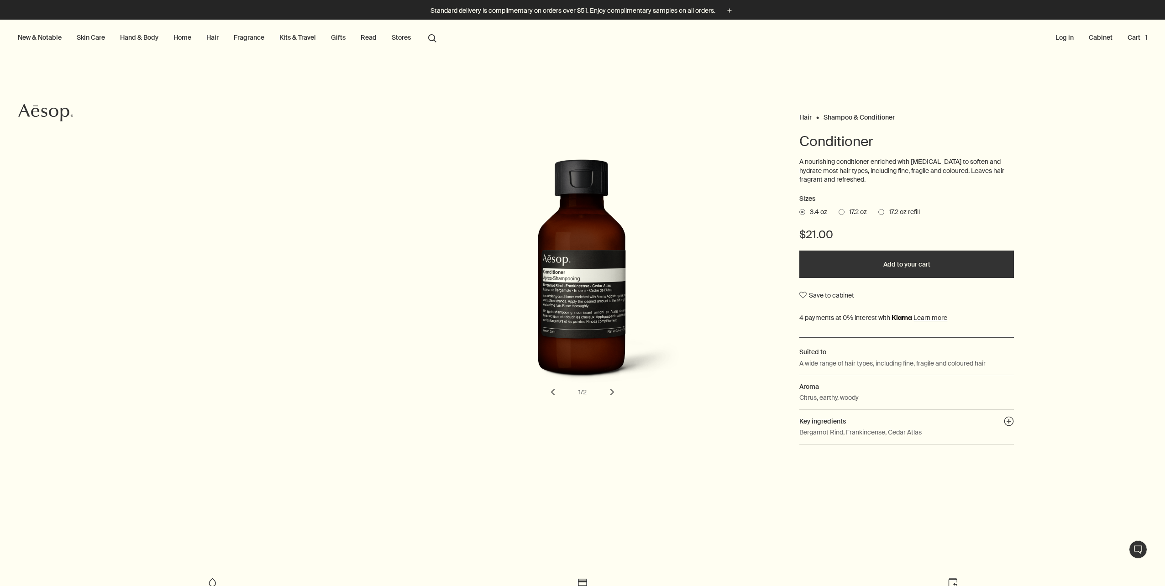
click at [144, 37] on link "Hand & Body" at bounding box center [139, 37] width 42 height 12
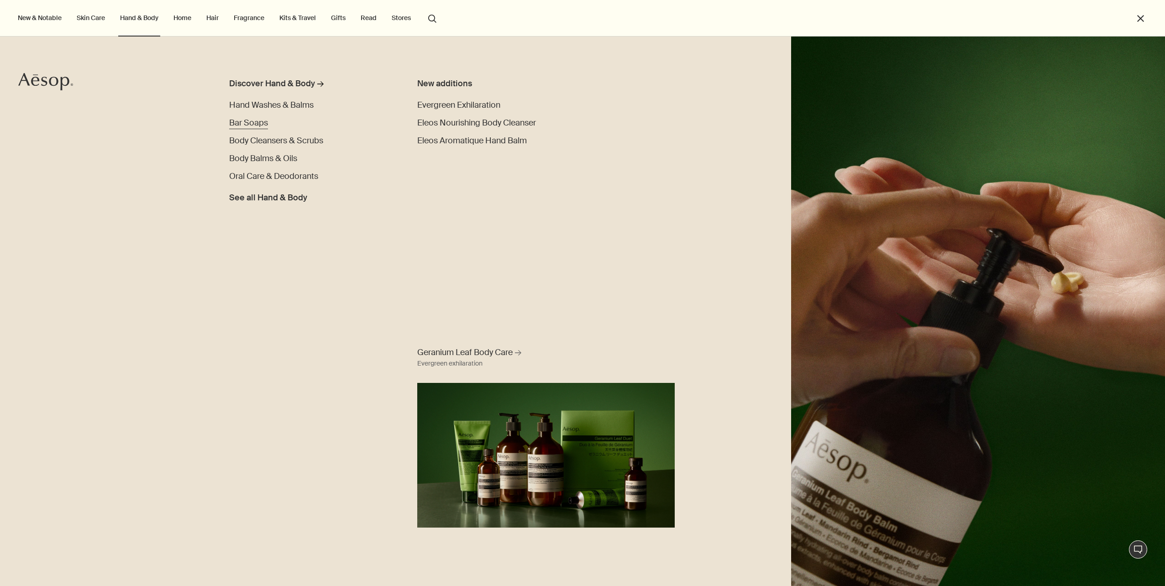
click at [251, 126] on span "Bar Soaps" at bounding box center [248, 122] width 39 height 11
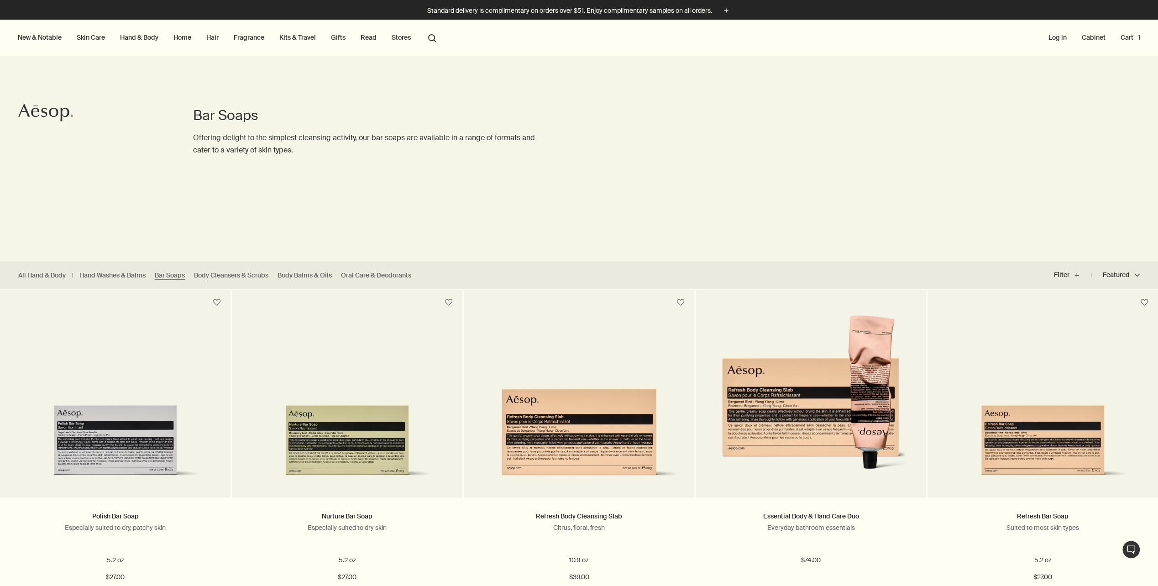
click at [148, 38] on link "Hand & Body" at bounding box center [139, 37] width 42 height 12
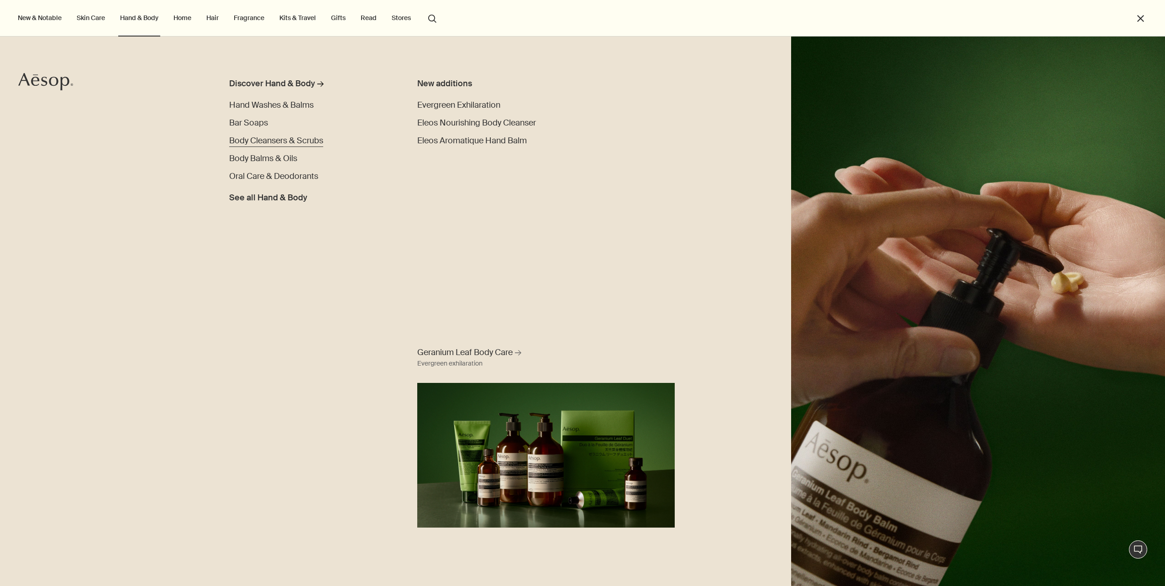
click at [308, 142] on span "Body Cleansers & Scrubs" at bounding box center [276, 140] width 94 height 11
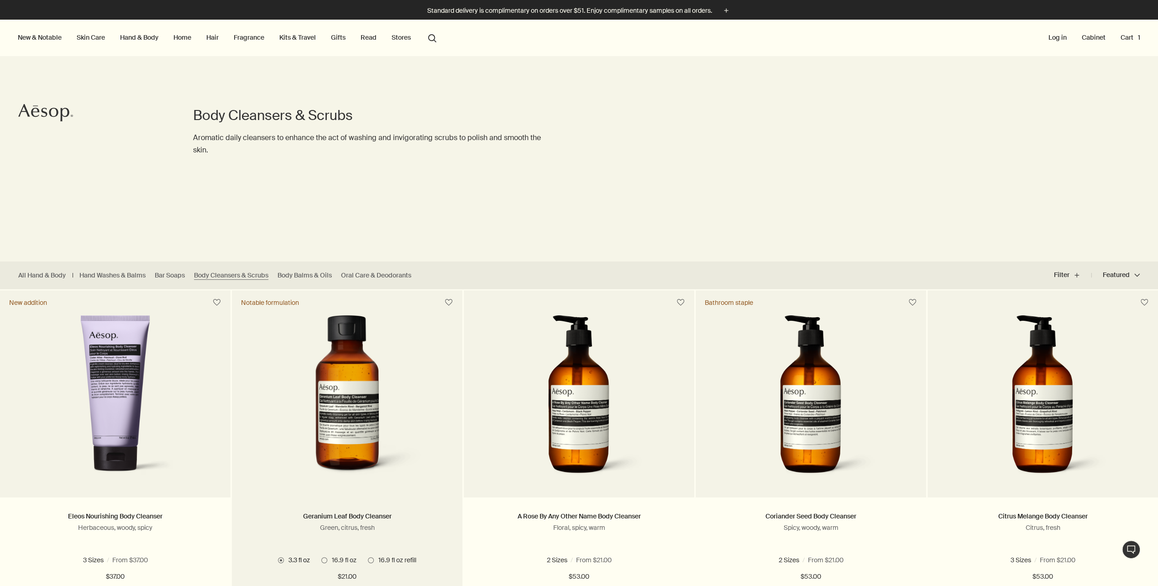
click at [359, 385] on img at bounding box center [347, 399] width 166 height 169
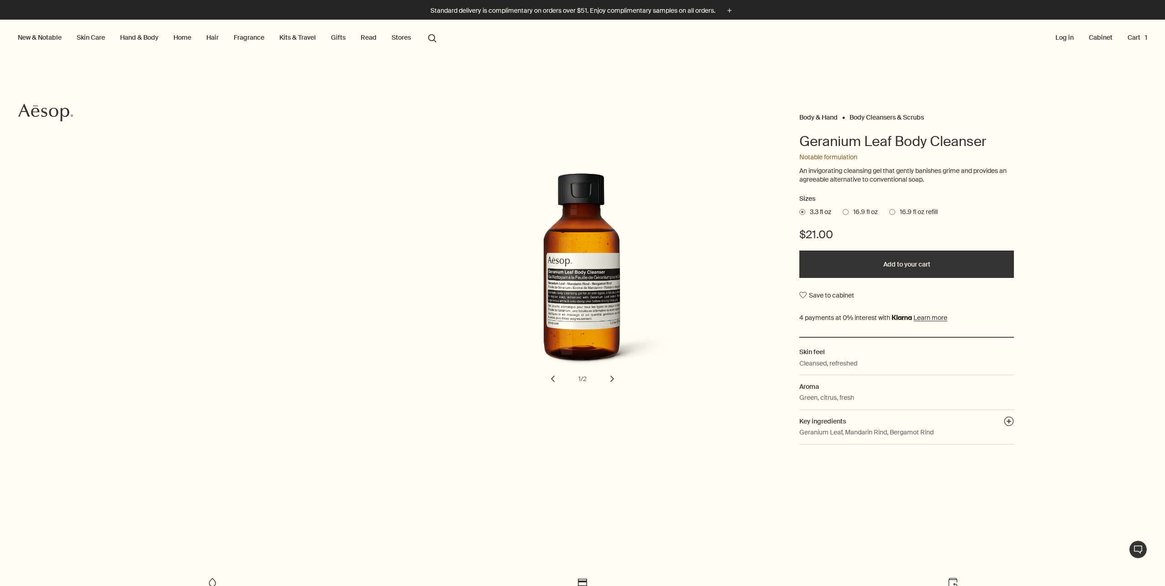
click at [842, 213] on span at bounding box center [845, 212] width 6 height 6
click at [842, 213] on input "16.9 fl oz" at bounding box center [842, 211] width 0 height 6
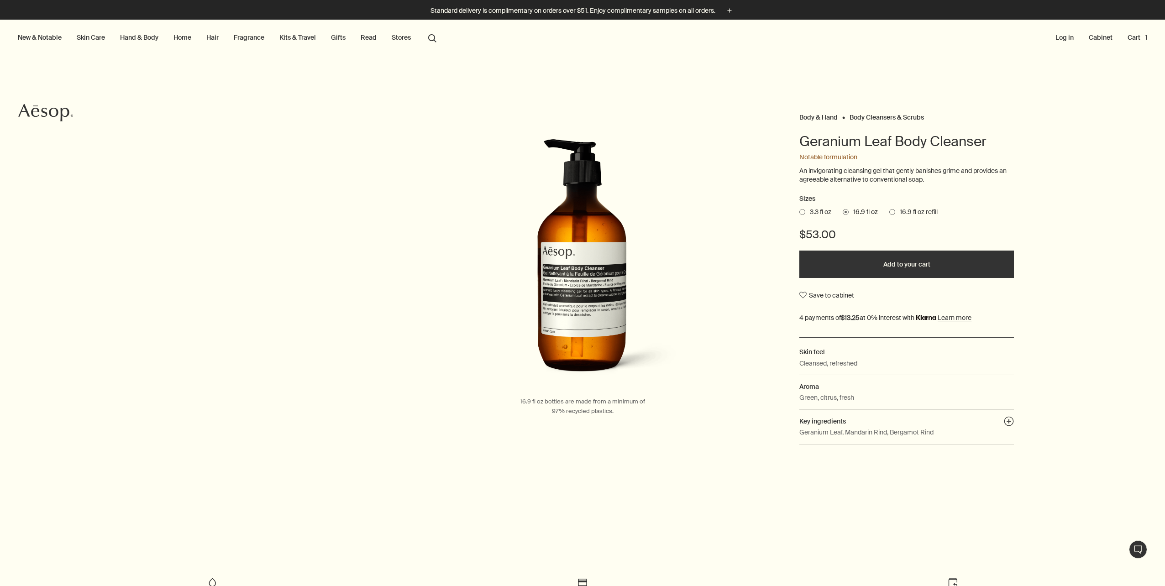
click at [915, 263] on button "Add to your cart" at bounding box center [906, 264] width 214 height 27
click at [256, 37] on link "Fragrance" at bounding box center [249, 37] width 34 height 12
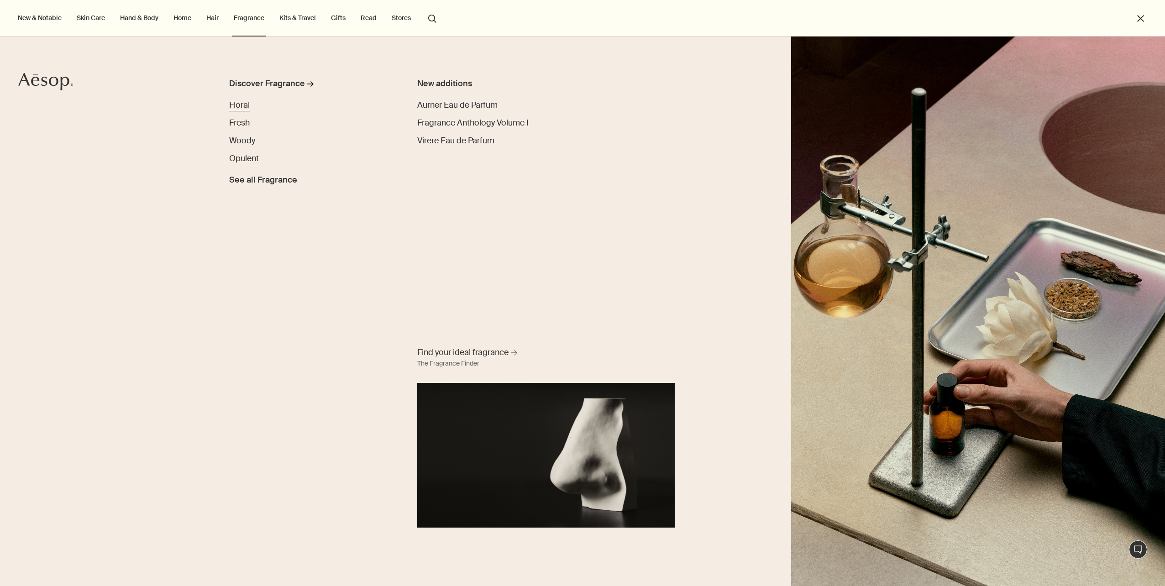
click at [236, 105] on span "Floral" at bounding box center [239, 104] width 21 height 11
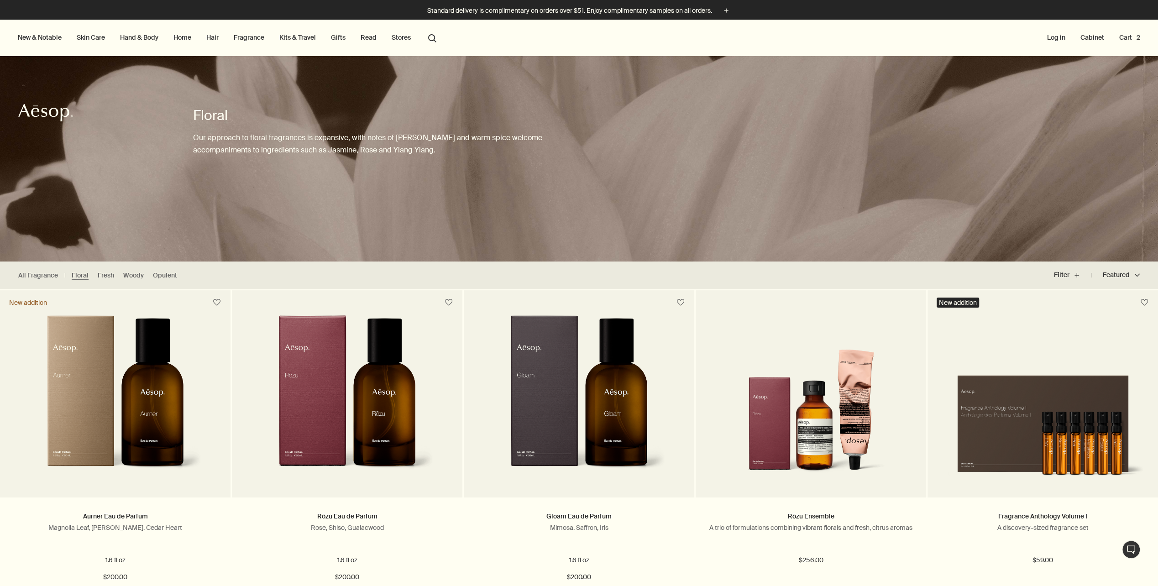
click at [184, 38] on link "Home" at bounding box center [182, 37] width 21 height 12
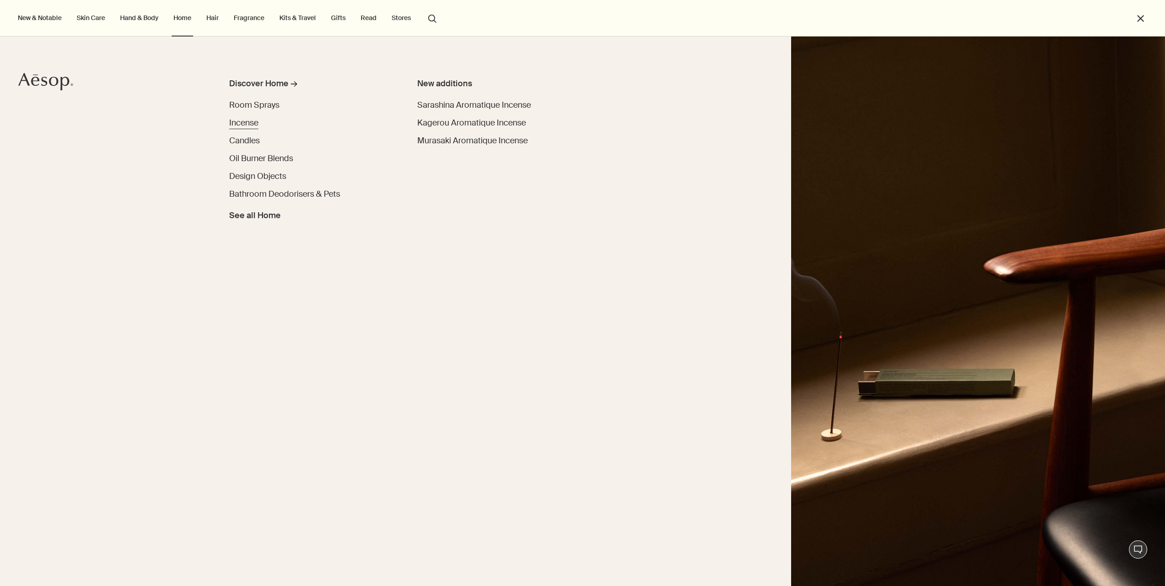
click at [242, 124] on span "Incense" at bounding box center [243, 122] width 29 height 11
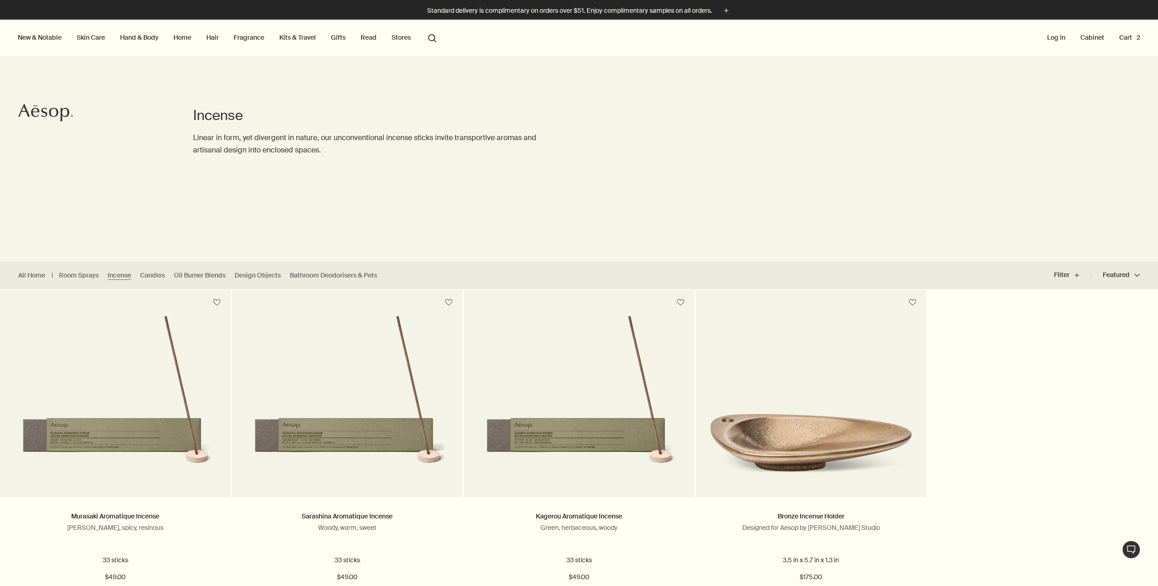
click at [187, 38] on link "Home" at bounding box center [182, 37] width 21 height 12
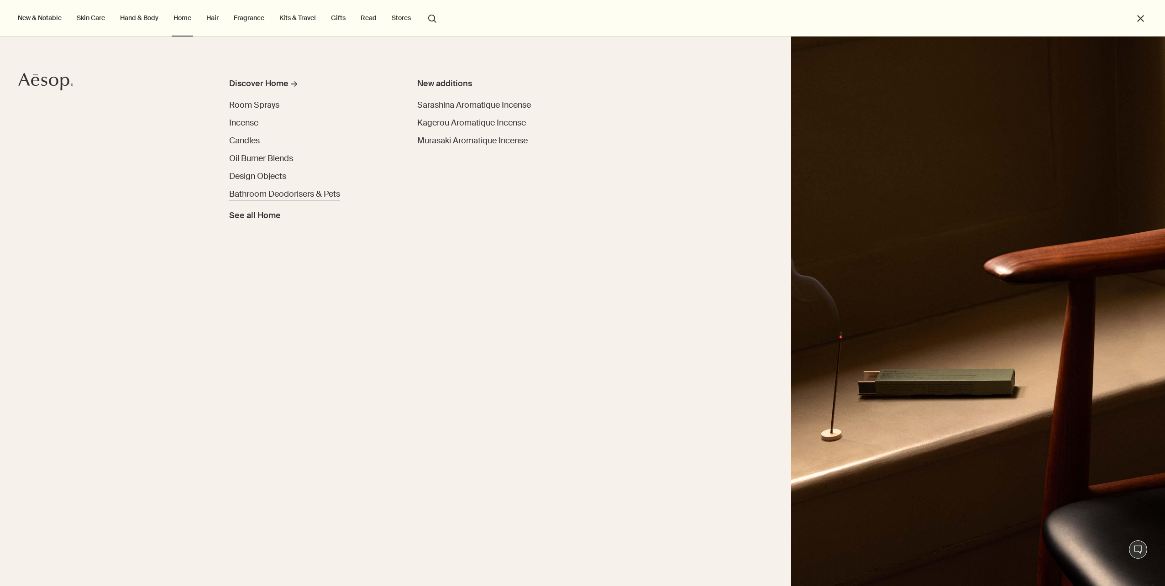
click at [250, 193] on span "Bathroom Deodorisers & Pets" at bounding box center [284, 193] width 111 height 11
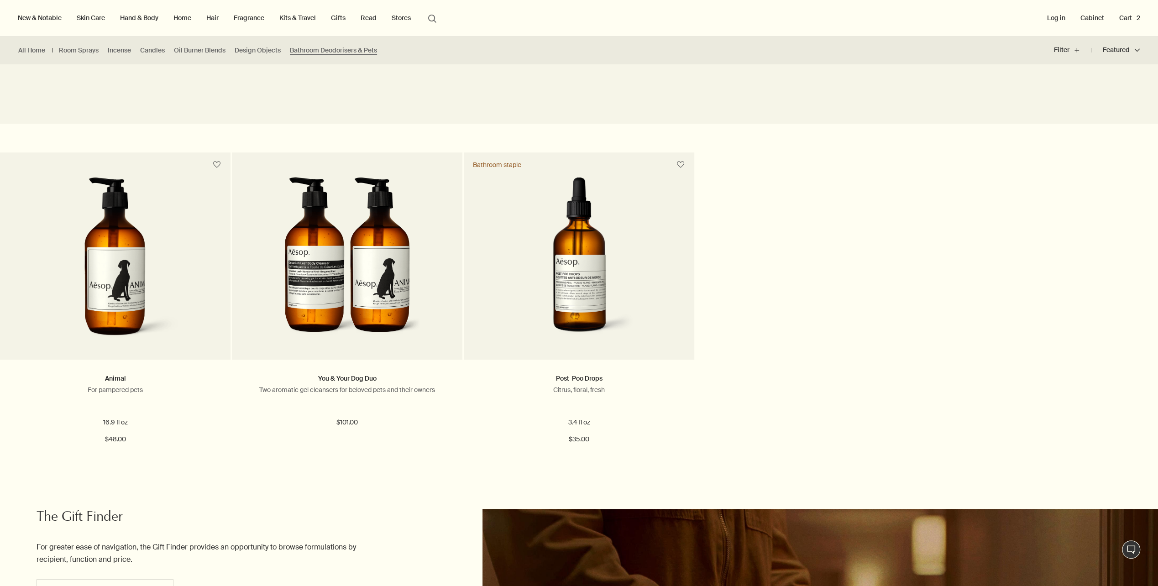
scroll to position [137, 0]
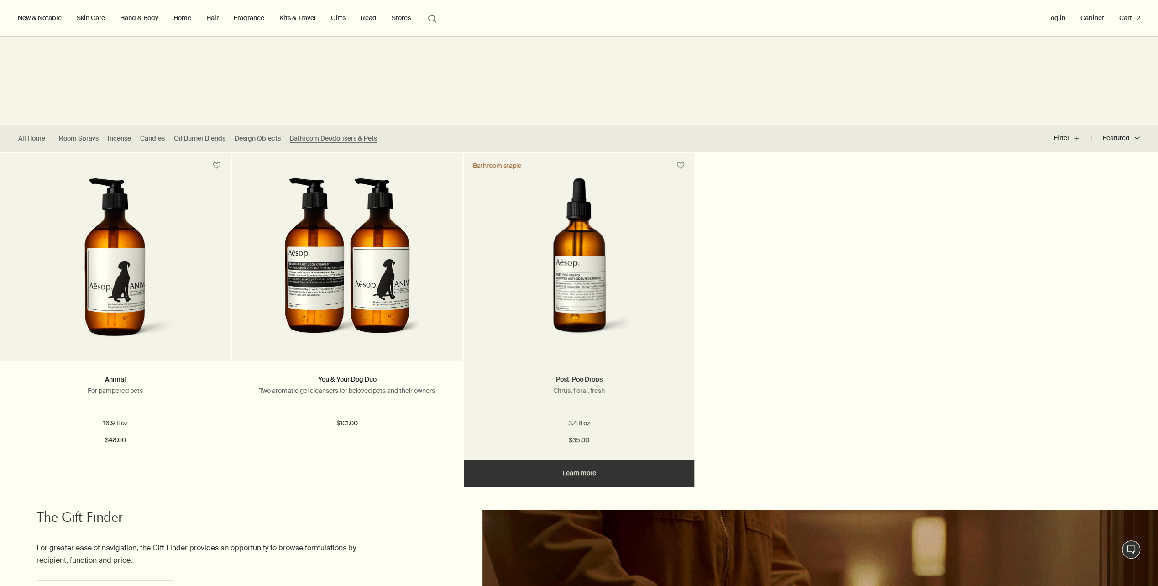
click at [594, 280] on img at bounding box center [579, 262] width 166 height 169
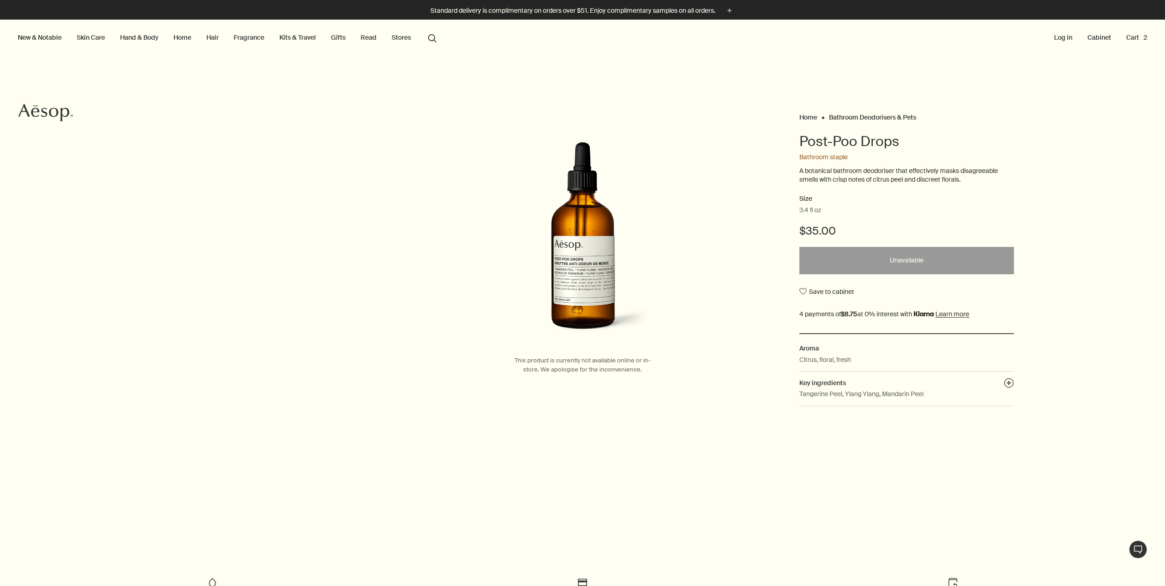
click at [90, 39] on link "Skin Care" at bounding box center [91, 37] width 32 height 12
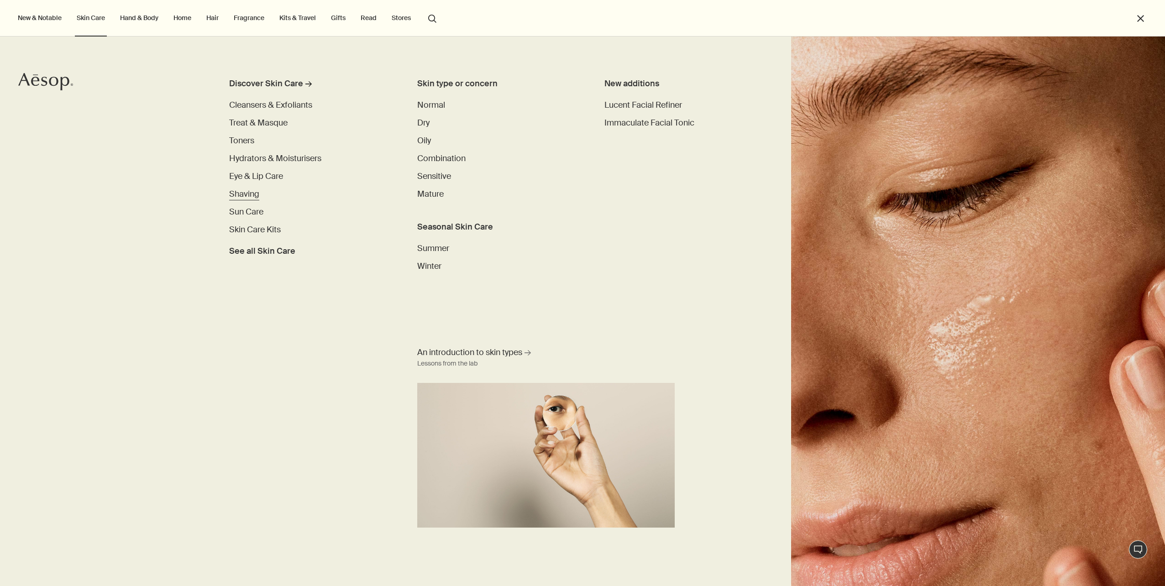
click at [246, 196] on span "Shaving" at bounding box center [244, 193] width 30 height 11
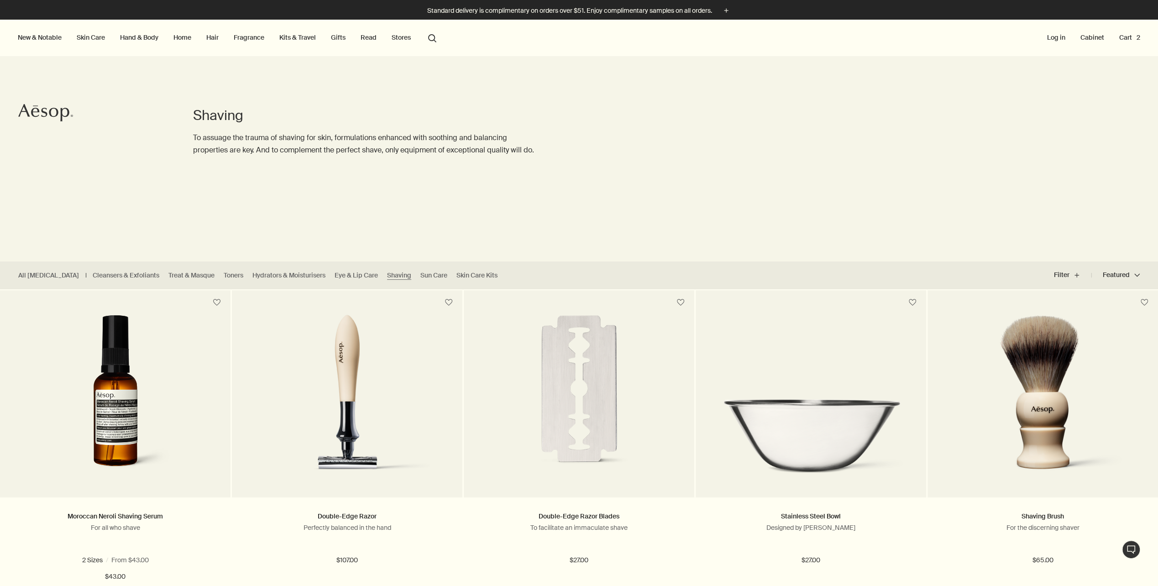
click at [91, 36] on link "Skin Care" at bounding box center [91, 37] width 32 height 12
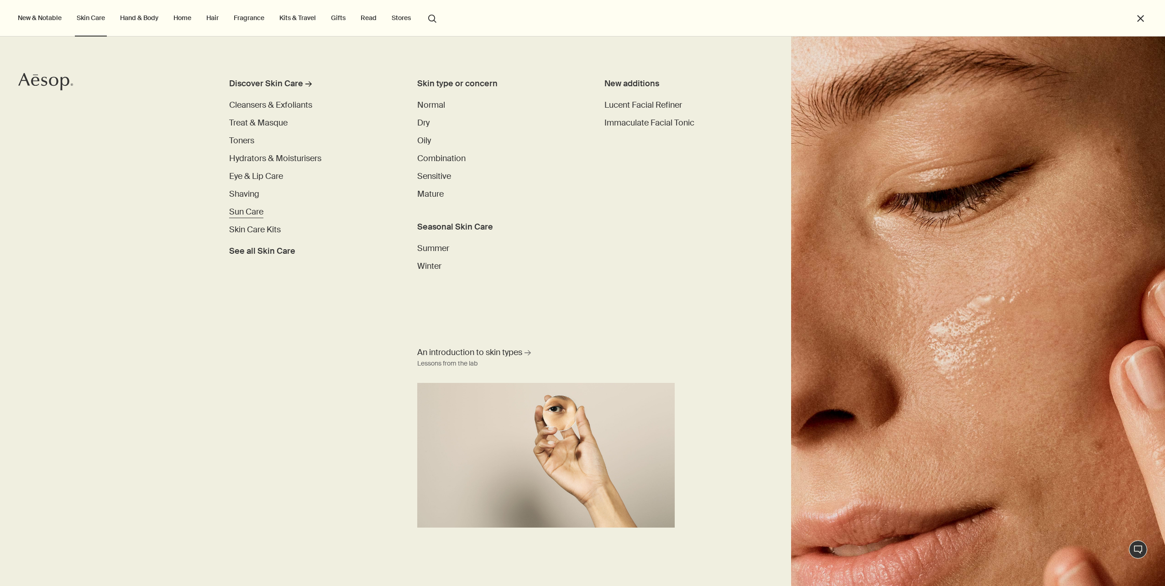
click at [242, 211] on span "Sun Care" at bounding box center [246, 211] width 34 height 11
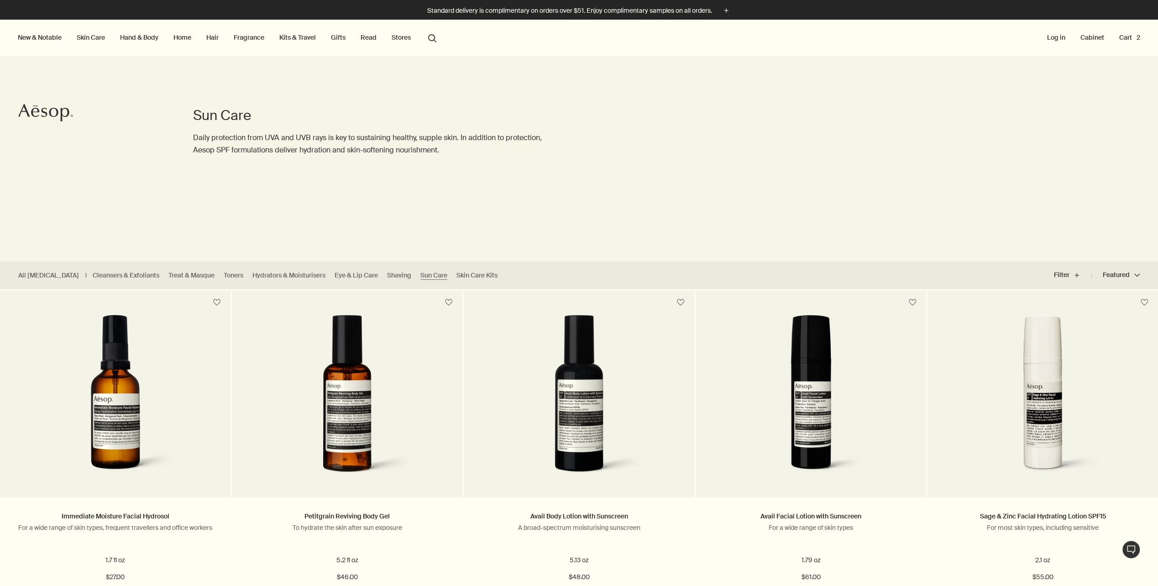
click at [89, 39] on link "Skin Care" at bounding box center [91, 37] width 32 height 12
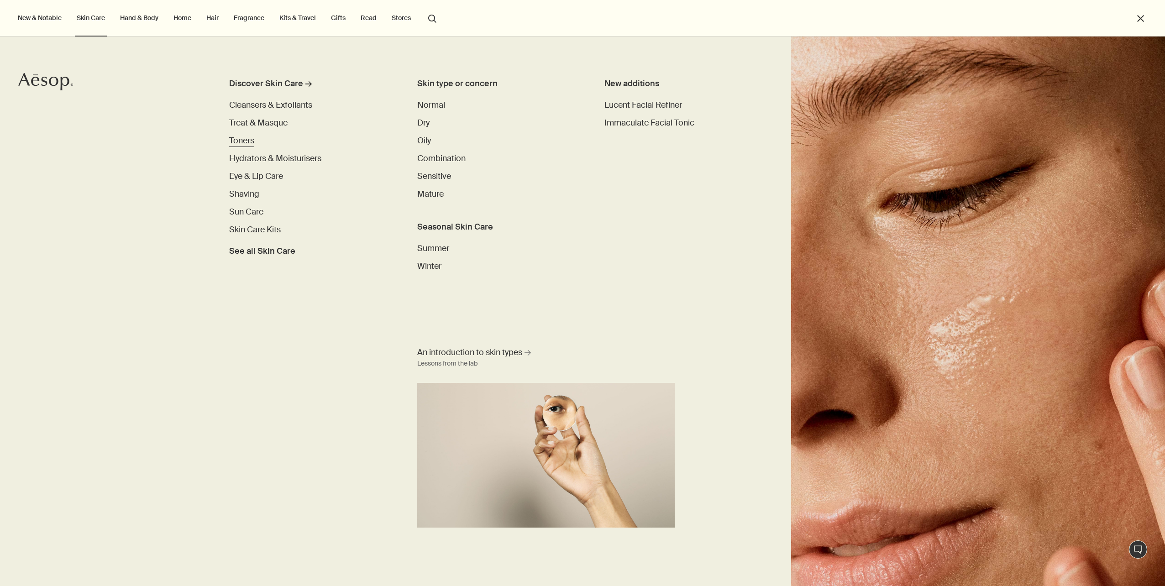
click at [233, 142] on span "Toners" at bounding box center [241, 140] width 25 height 11
